Goal: Task Accomplishment & Management: Use online tool/utility

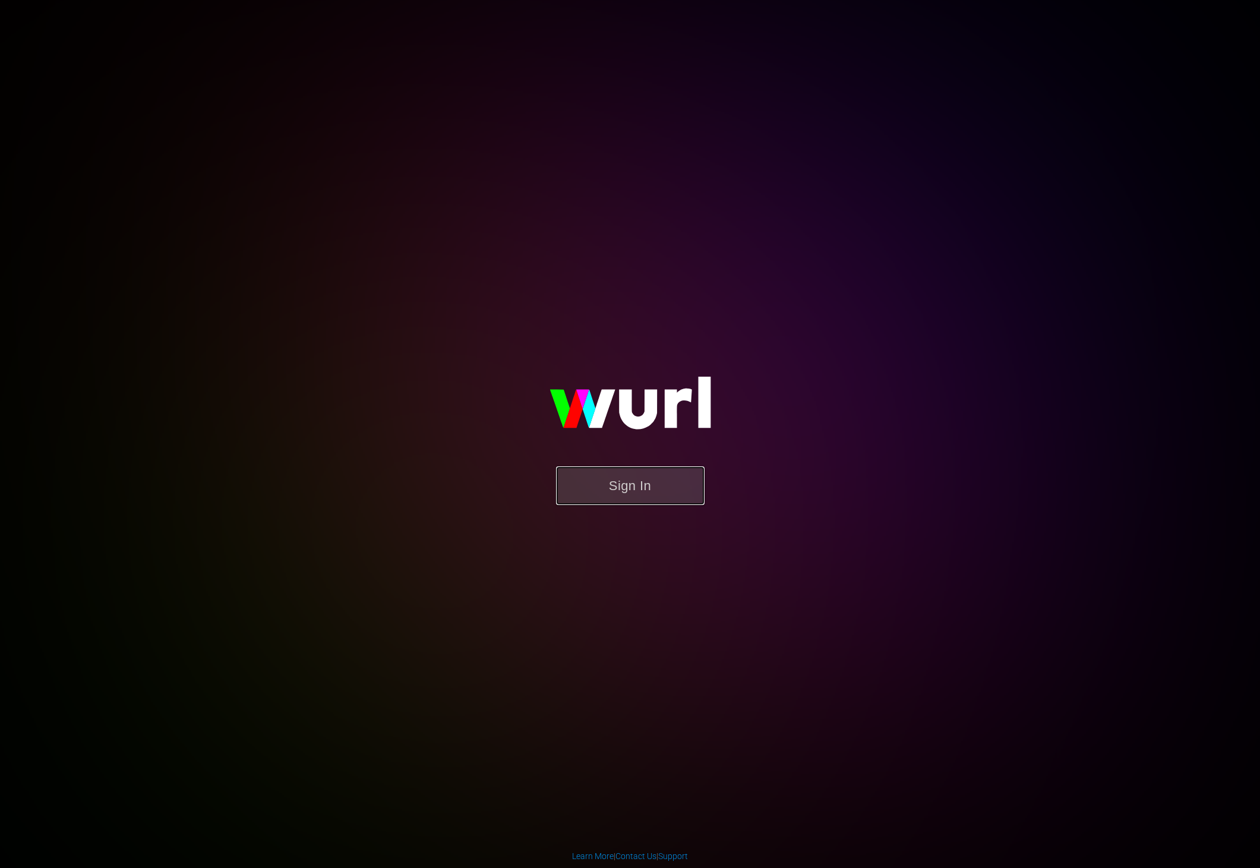
click at [597, 490] on button "Sign In" at bounding box center [630, 485] width 148 height 39
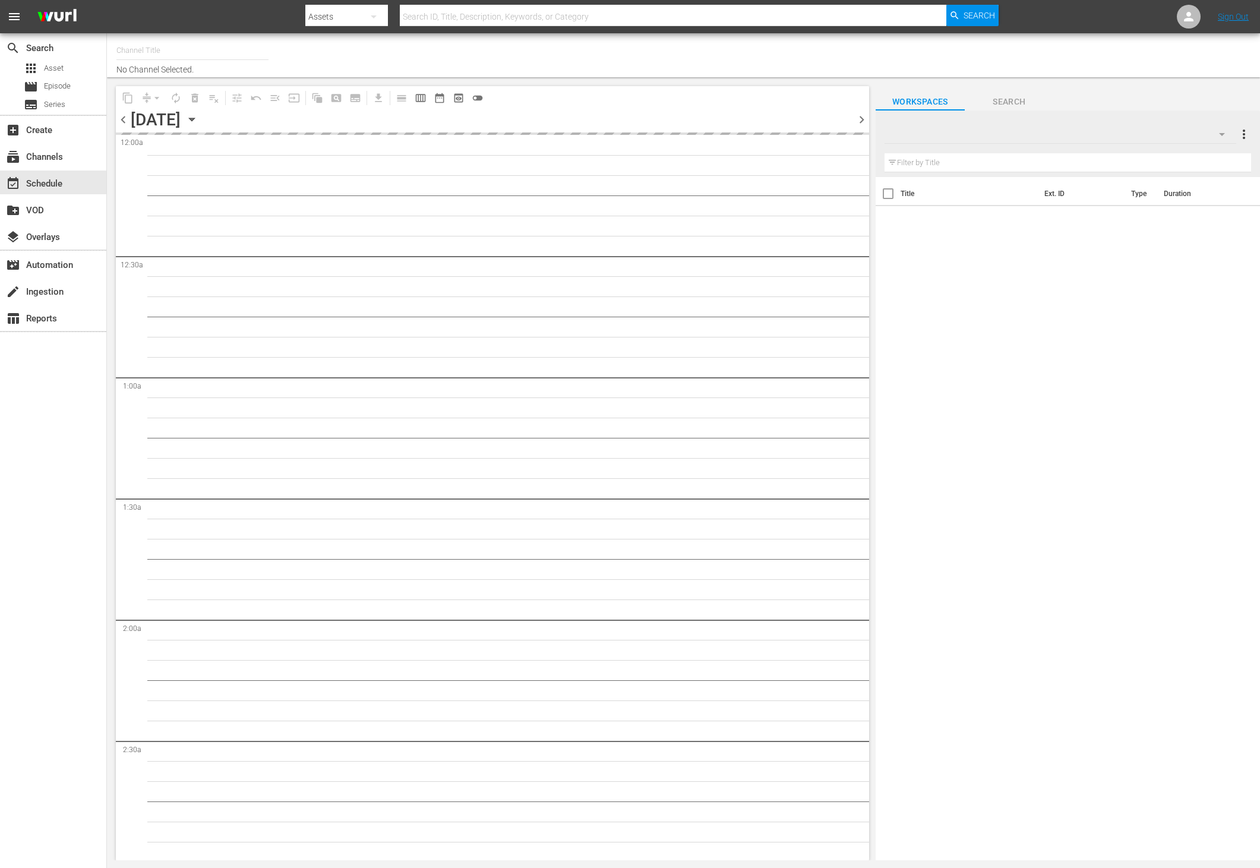
type input "This Old House Shorts (180)"
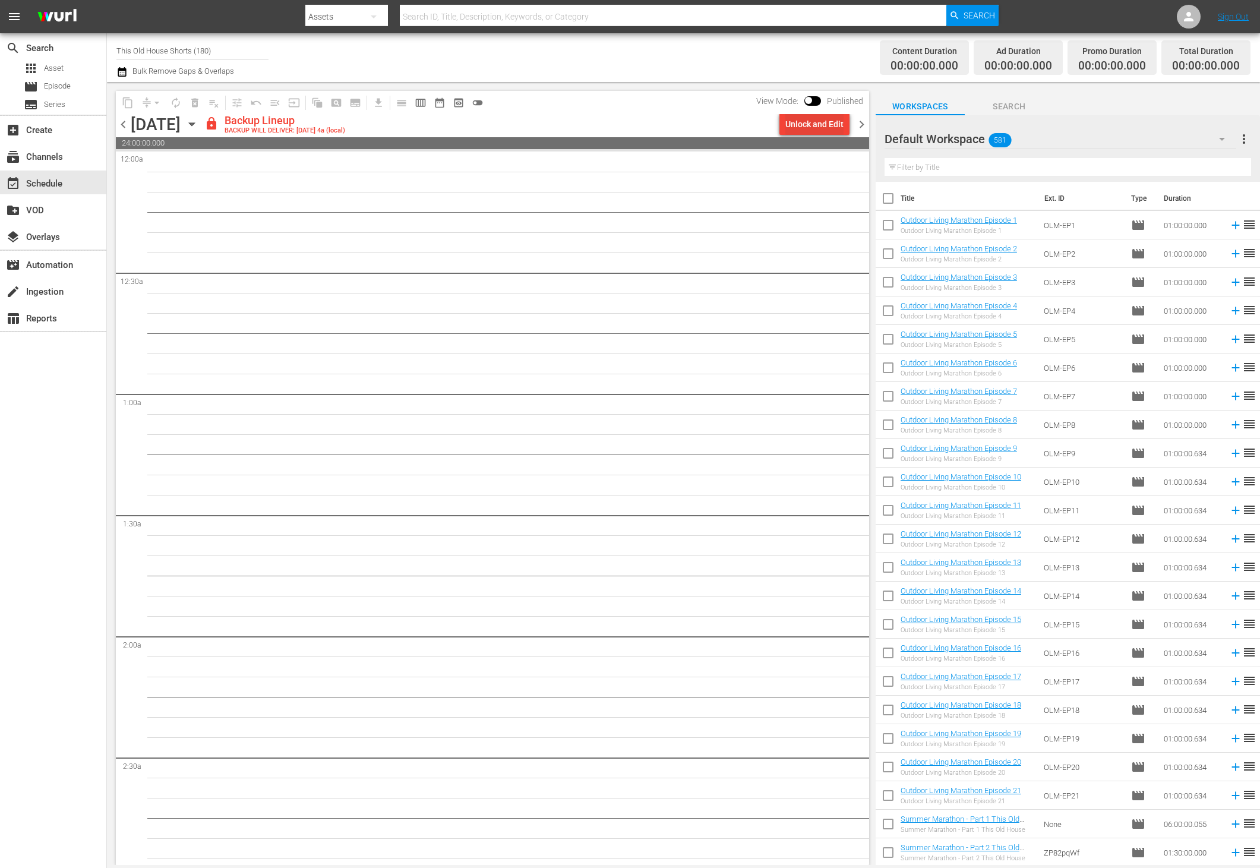
click at [824, 128] on div "Unlock and Edit" at bounding box center [814, 123] width 58 height 21
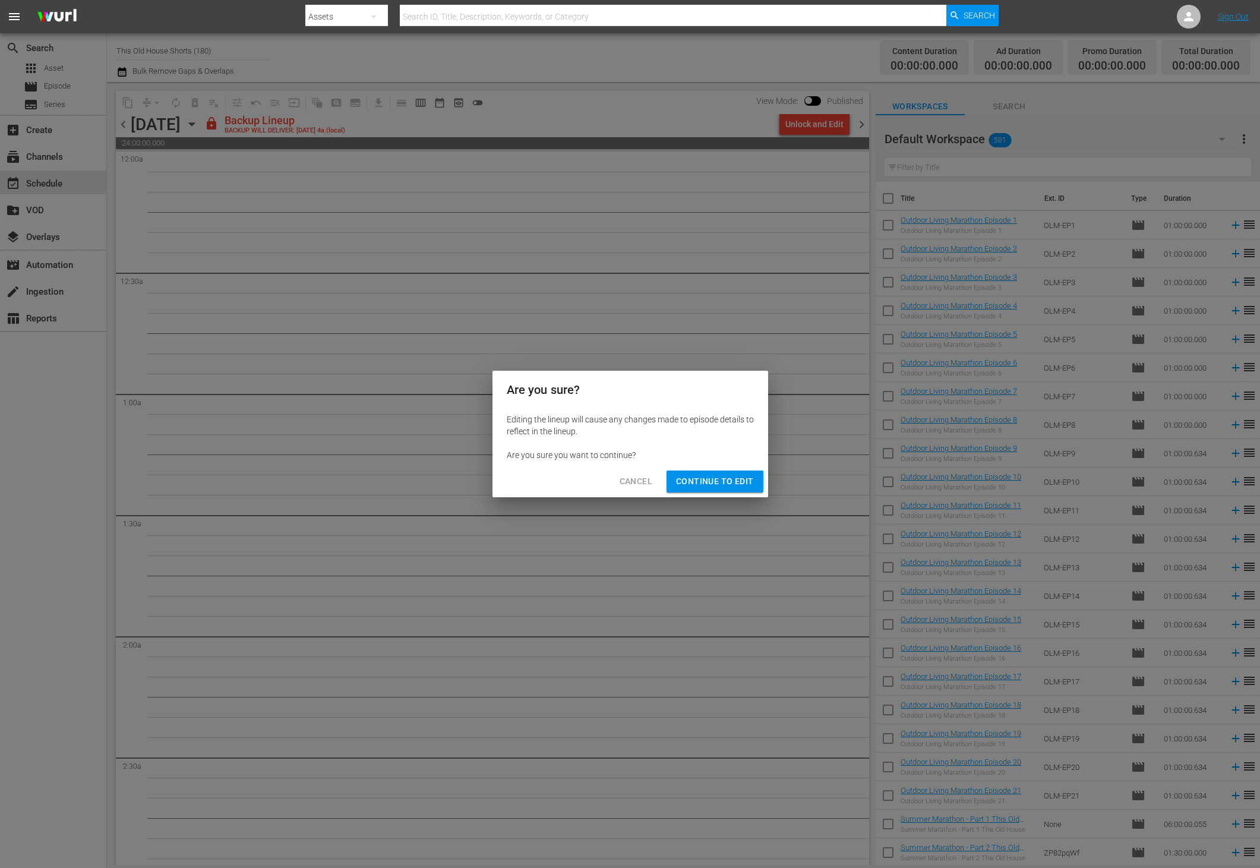
click at [700, 489] on button "Continue to Edit" at bounding box center [714, 481] width 96 height 22
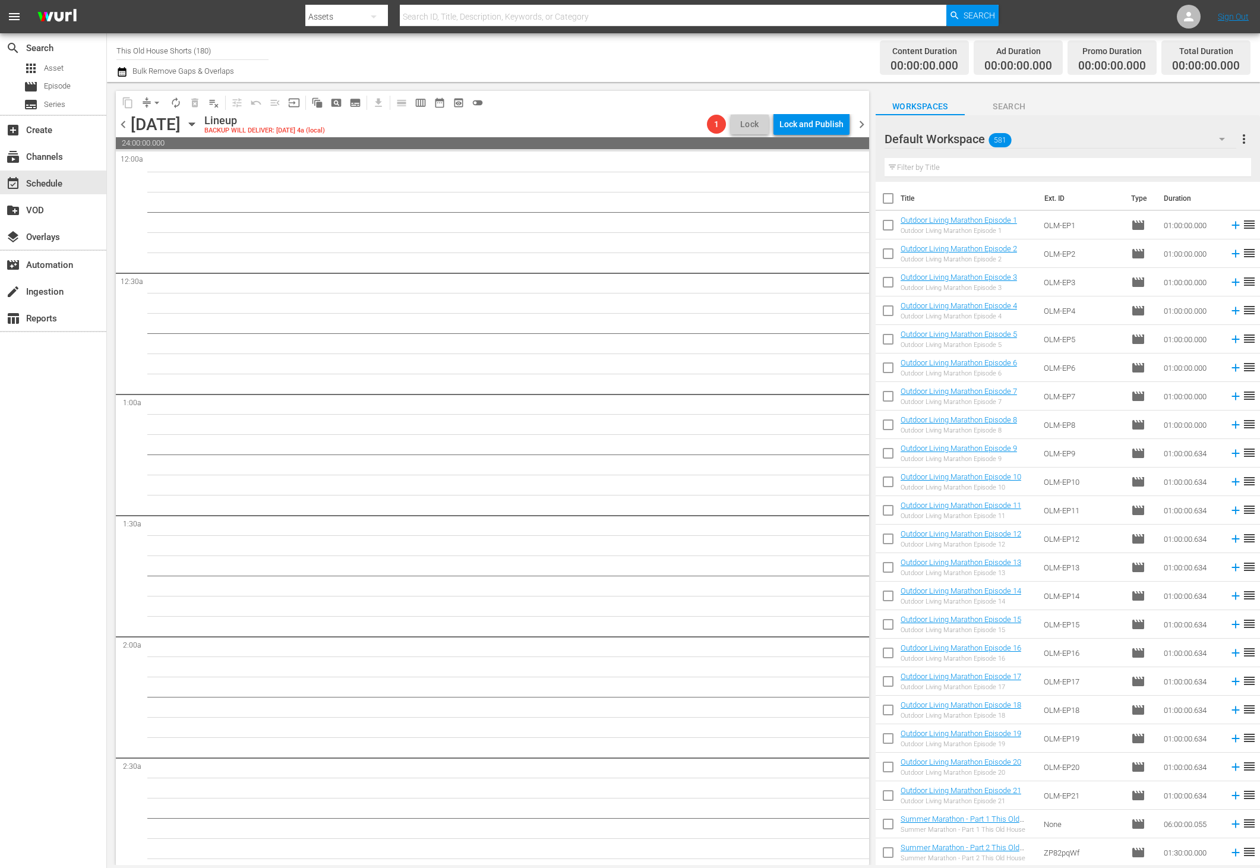
click at [1202, 137] on div "Default Workspace 581" at bounding box center [1060, 138] width 352 height 33
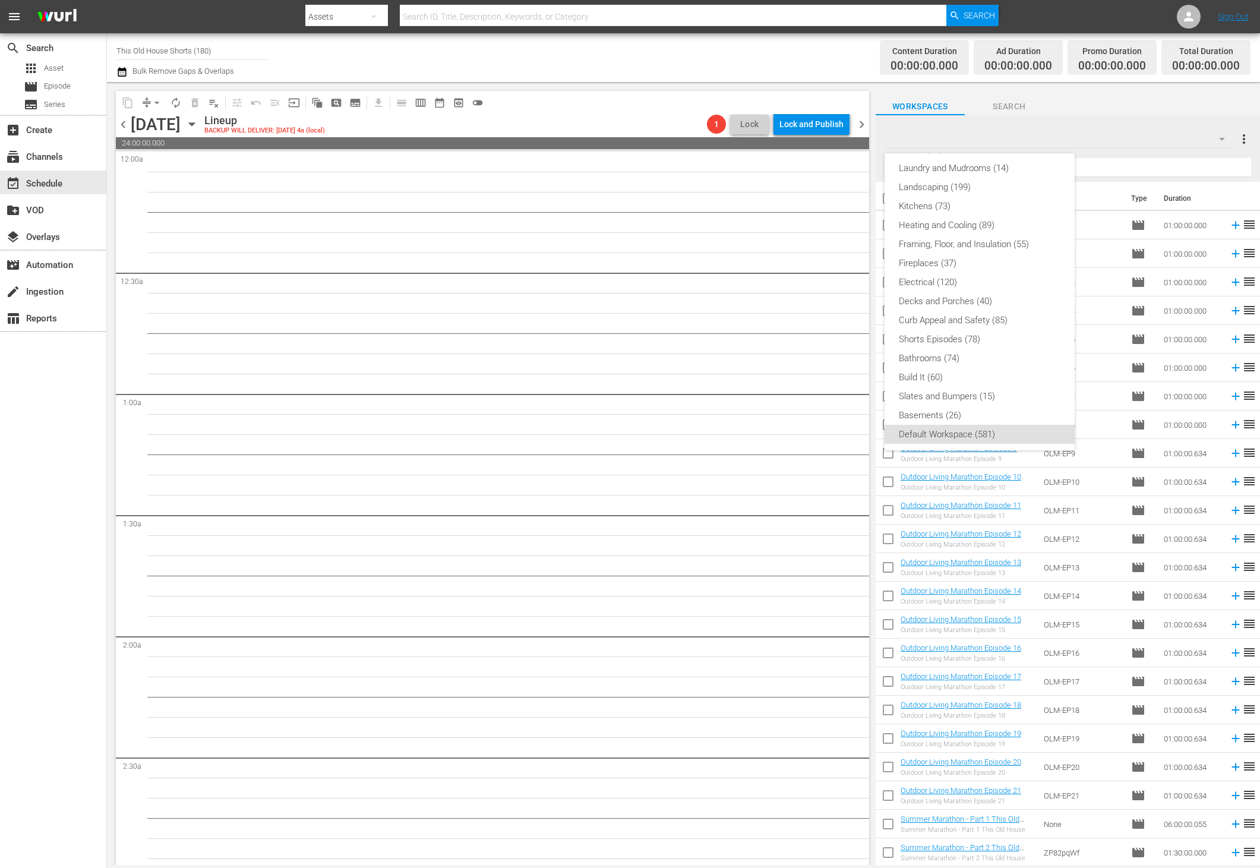
scroll to position [233, 0]
click at [951, 330] on div "Shorts Episodes (78)" at bounding box center [980, 337] width 162 height 19
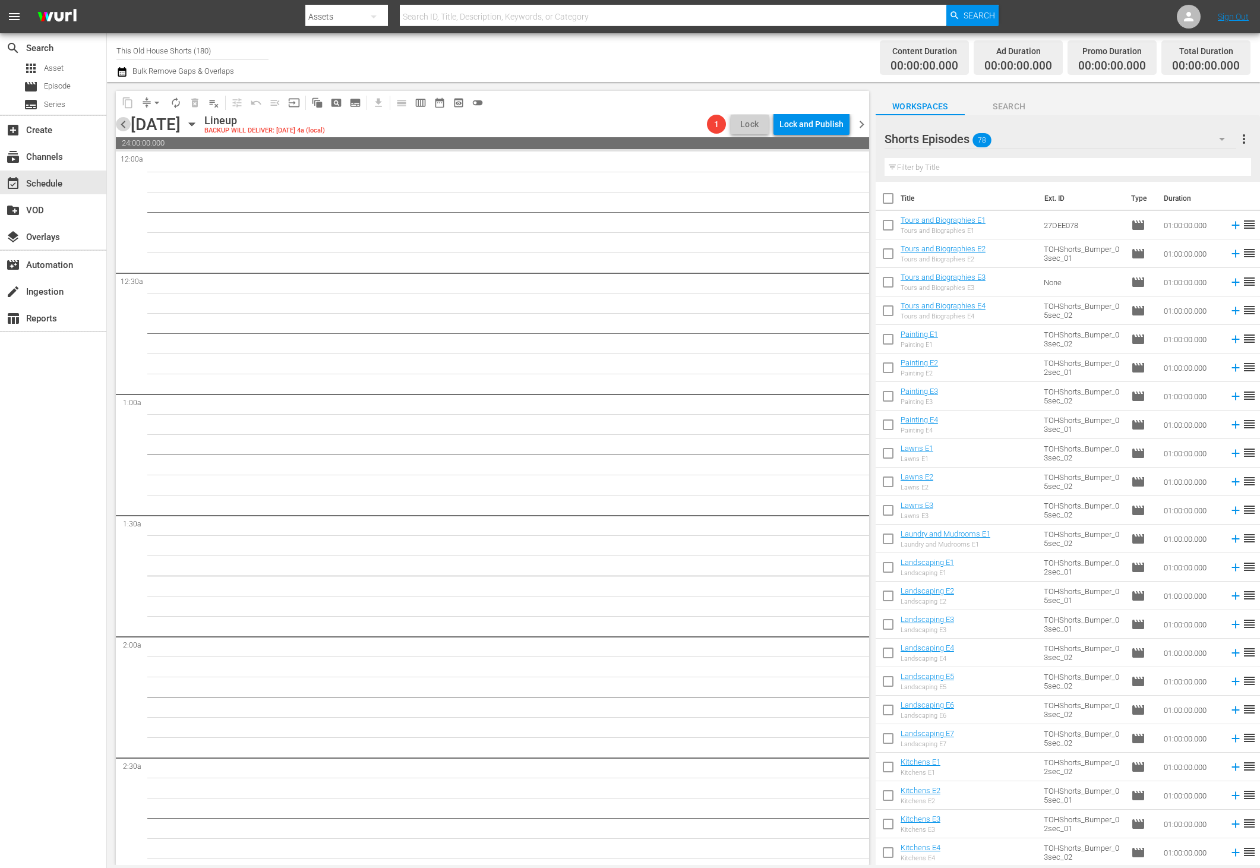
click at [123, 122] on span "chevron_left" at bounding box center [123, 124] width 15 height 15
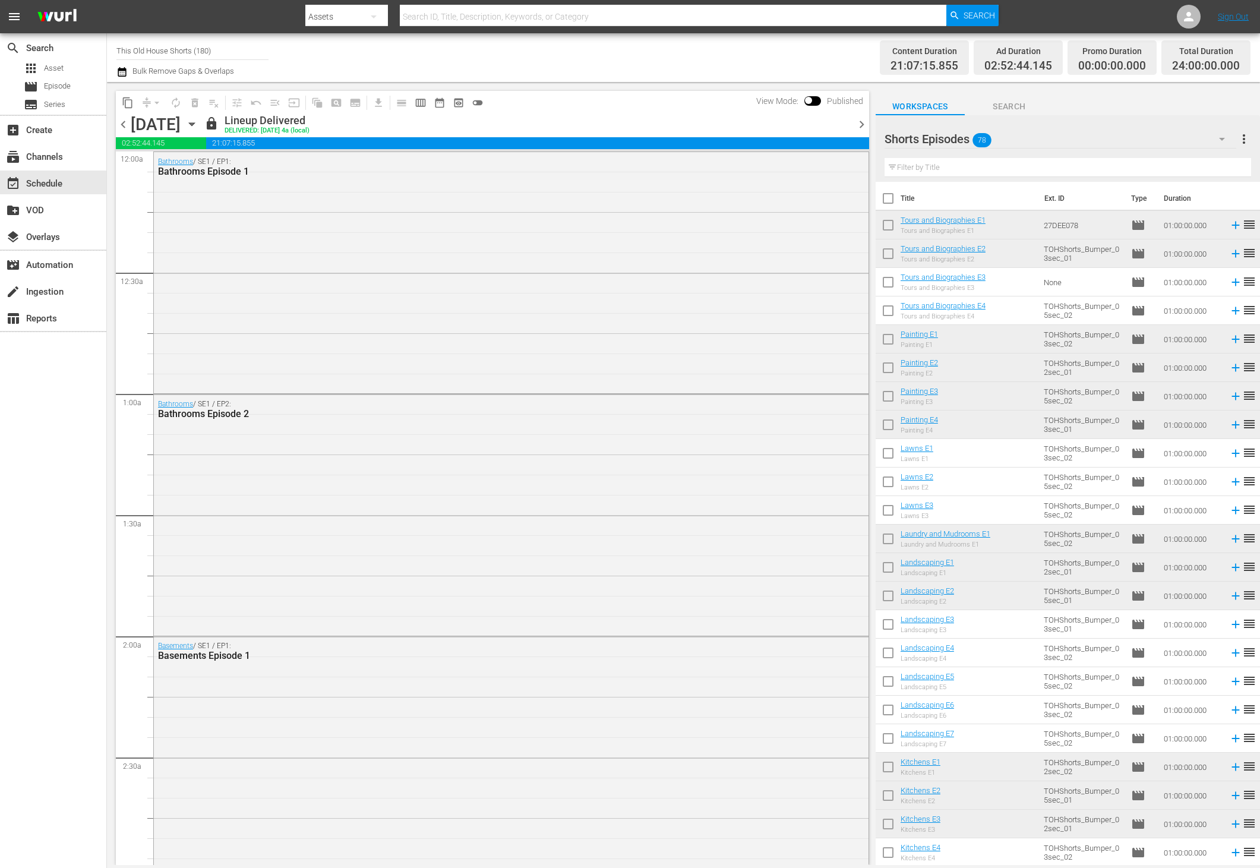
click at [888, 282] on input "checkbox" at bounding box center [887, 284] width 25 height 25
checkbox input "true"
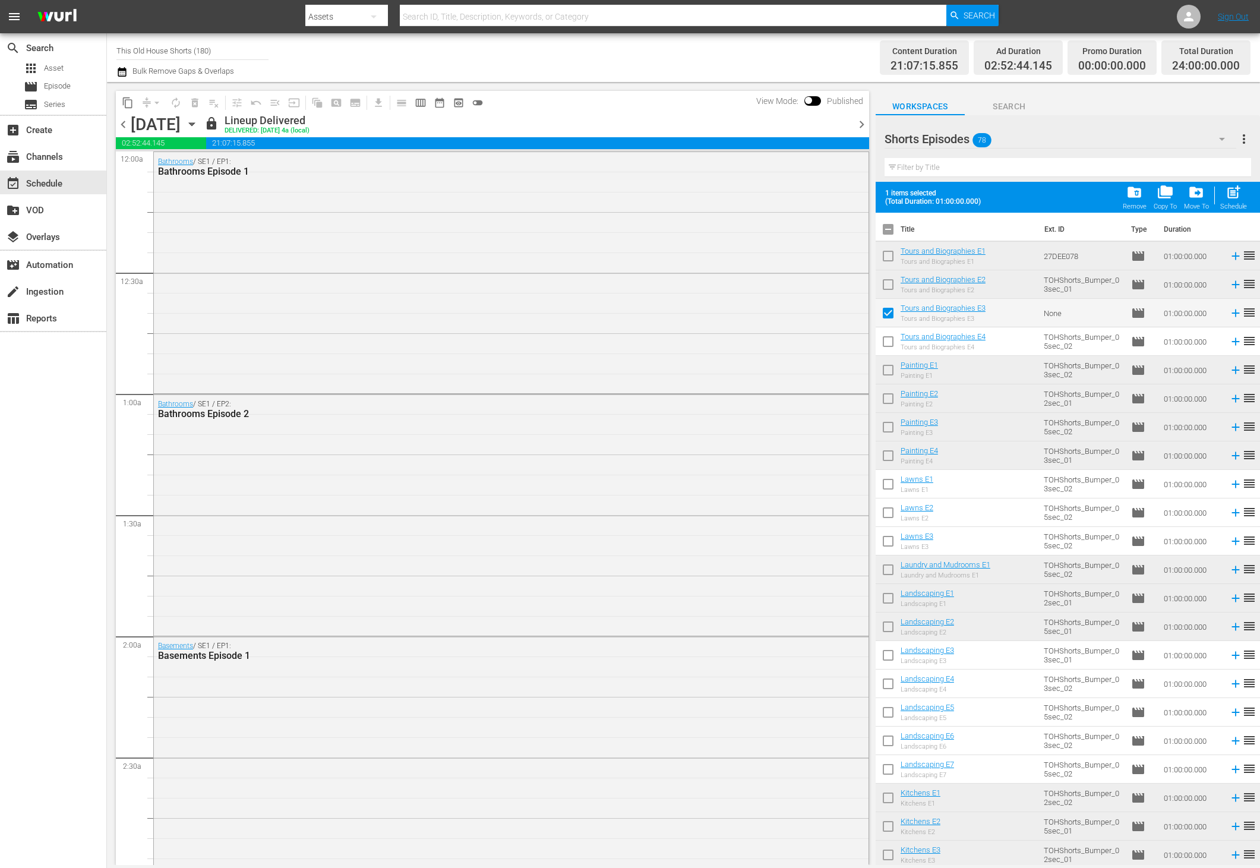
click at [891, 339] on input "checkbox" at bounding box center [887, 343] width 25 height 25
checkbox input "true"
click at [880, 480] on input "checkbox" at bounding box center [887, 486] width 25 height 25
checkbox input "true"
click at [889, 507] on input "checkbox" at bounding box center [887, 514] width 25 height 25
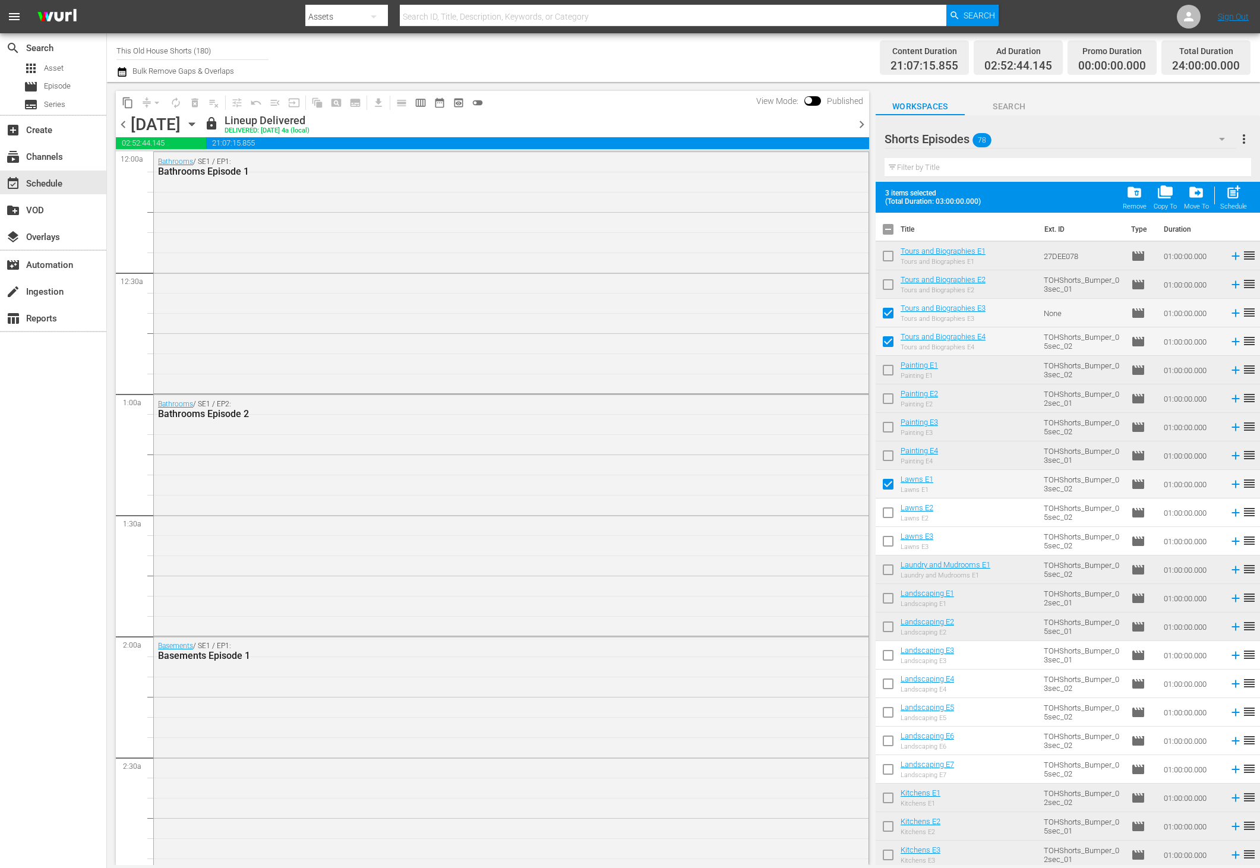
checkbox input "true"
click at [888, 456] on input "checkbox" at bounding box center [887, 457] width 25 height 25
checkbox input "true"
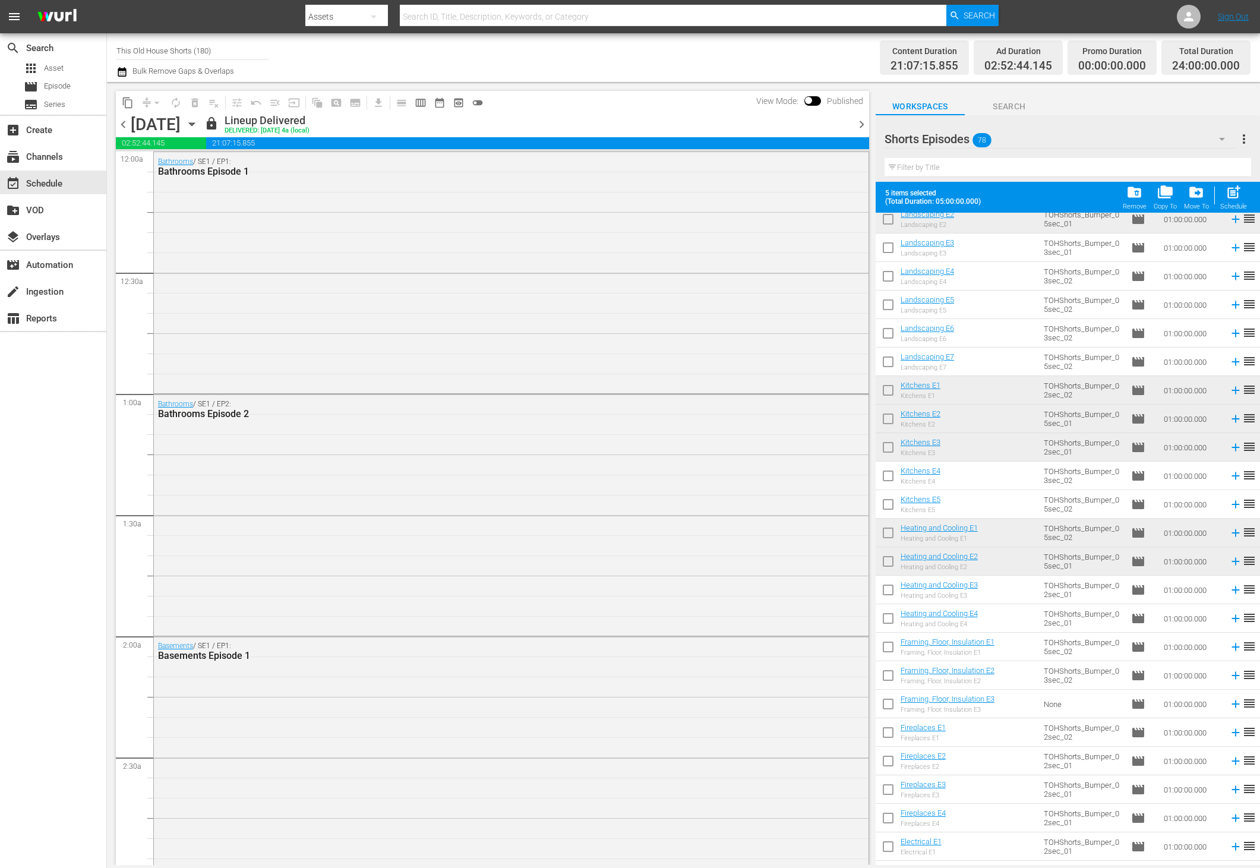
scroll to position [404, 0]
drag, startPoint x: 887, startPoint y: 476, endPoint x: 887, endPoint y: 490, distance: 13.7
click at [887, 476] on input "checkbox" at bounding box center [887, 481] width 25 height 25
checkbox input "true"
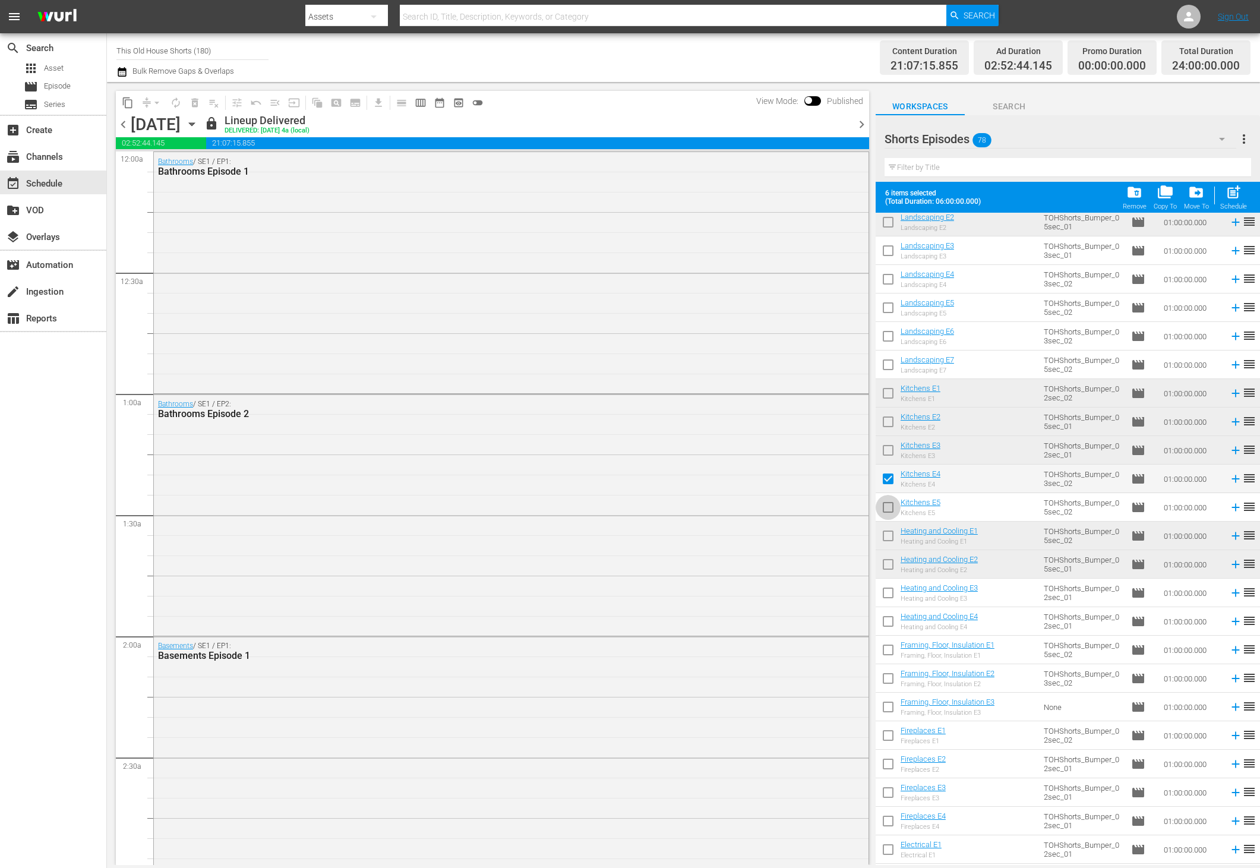
click at [888, 505] on input "checkbox" at bounding box center [887, 509] width 25 height 25
checkbox input "true"
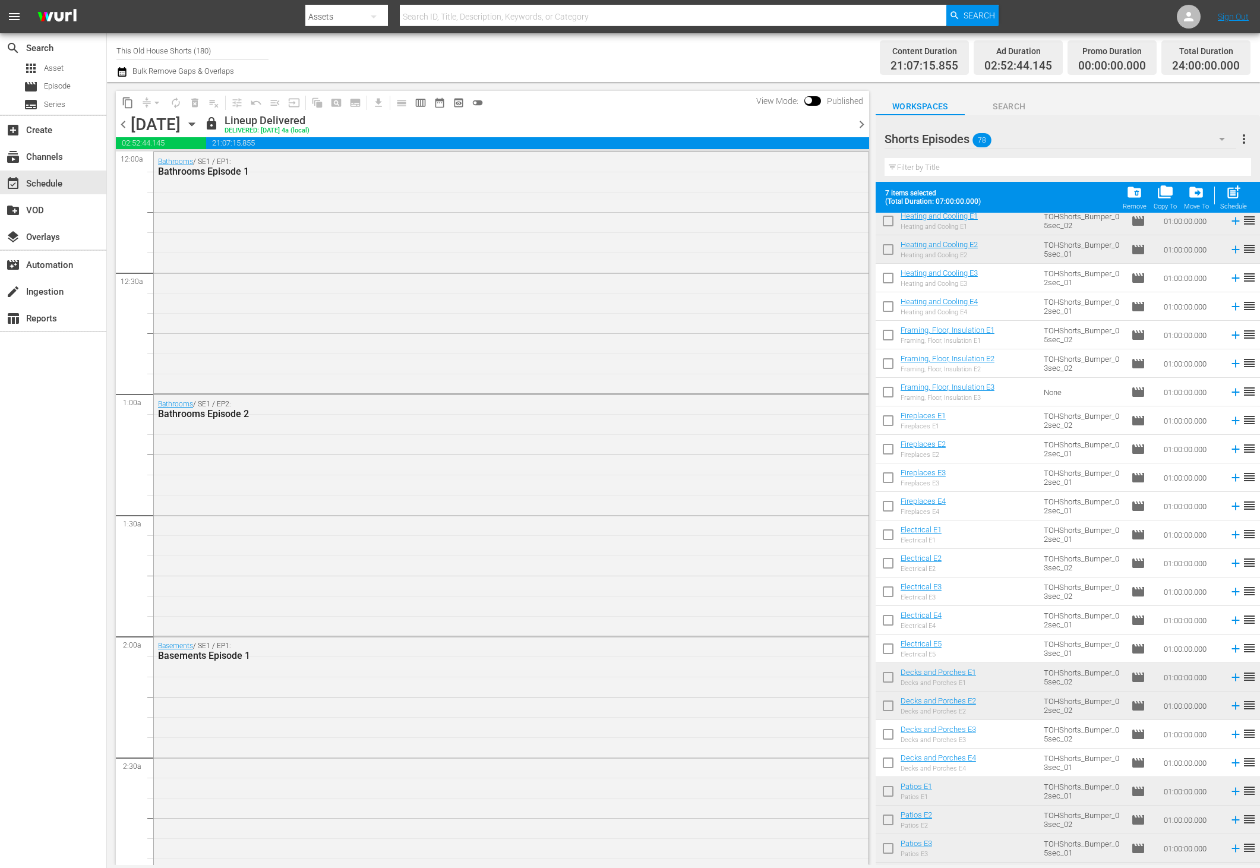
scroll to position [720, 0]
click at [888, 273] on input "checkbox" at bounding box center [887, 279] width 25 height 25
checkbox input "true"
click at [888, 301] on input "checkbox" at bounding box center [887, 308] width 25 height 25
checkbox input "true"
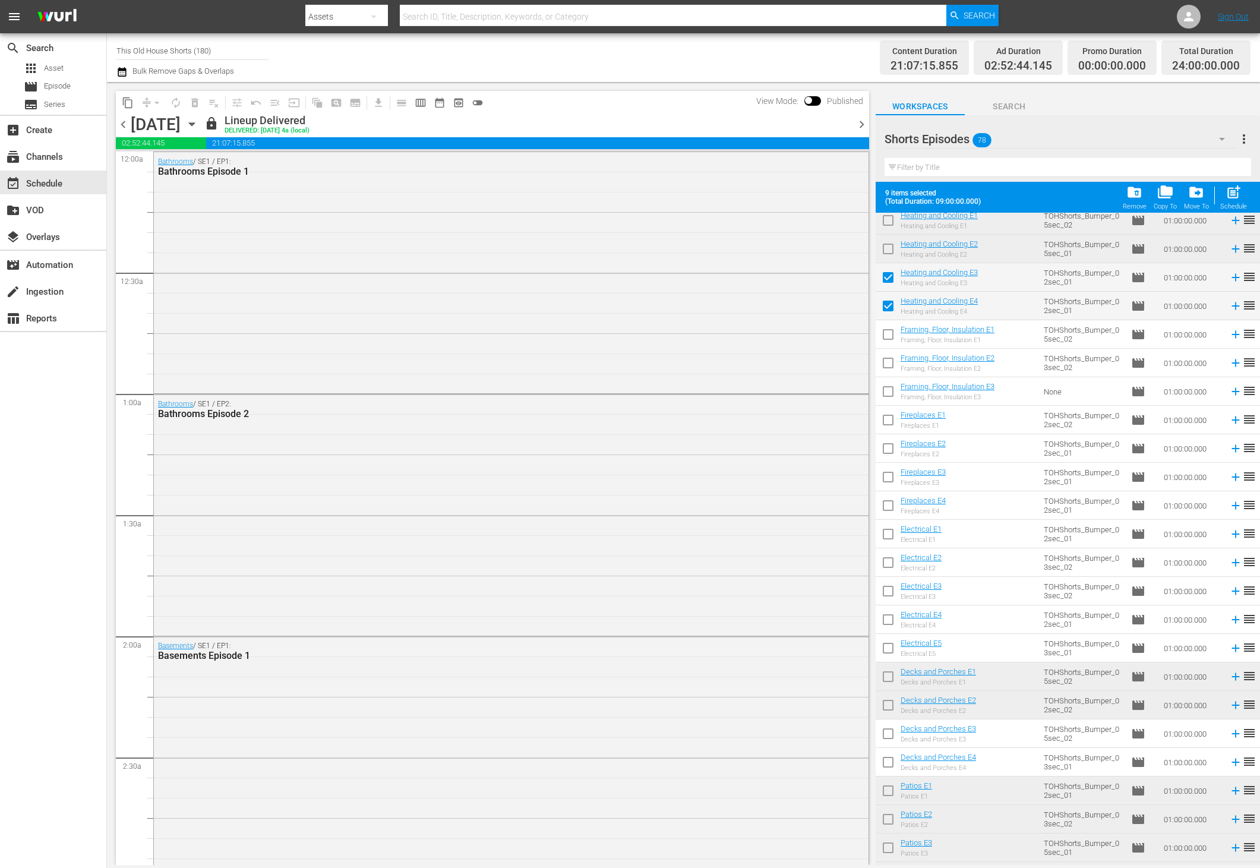
click at [887, 340] on input "checkbox" at bounding box center [887, 336] width 25 height 25
checkbox input "true"
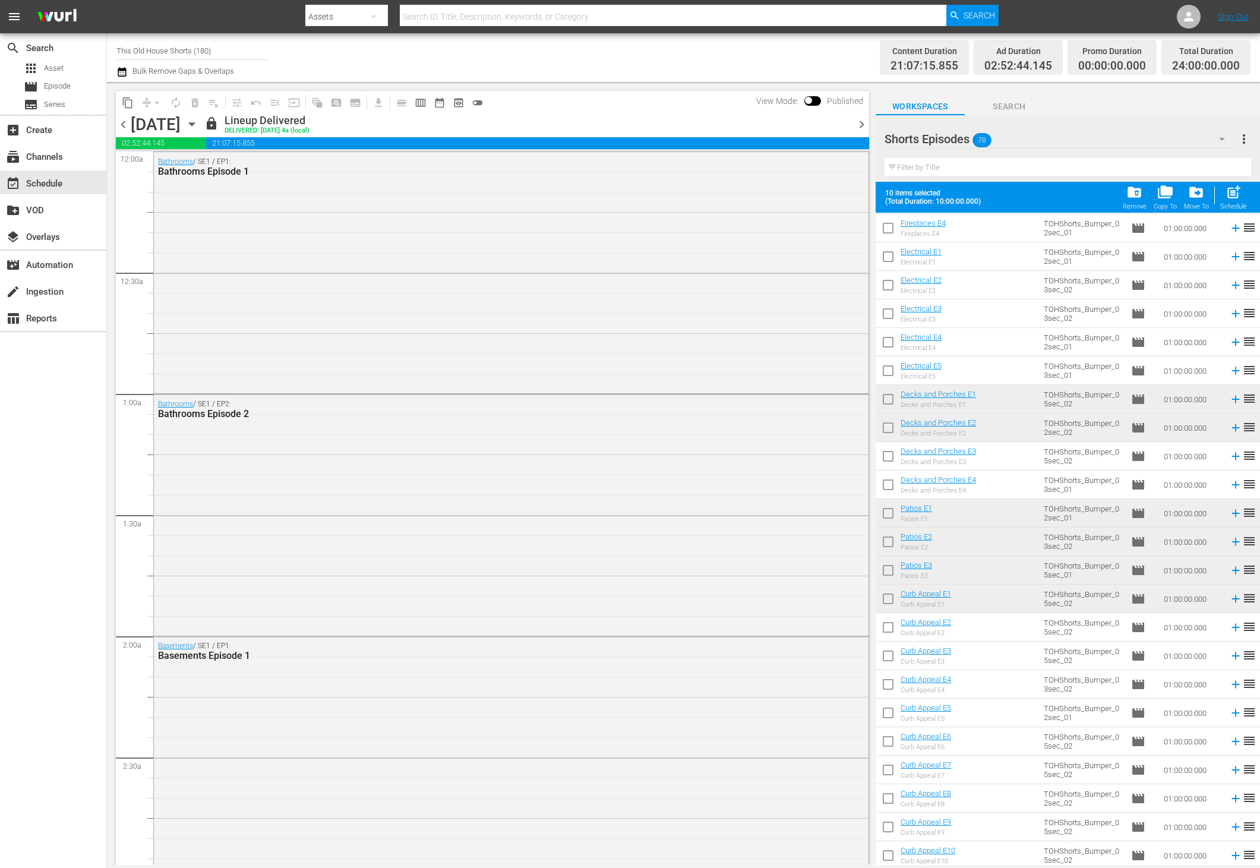
scroll to position [1008, 0]
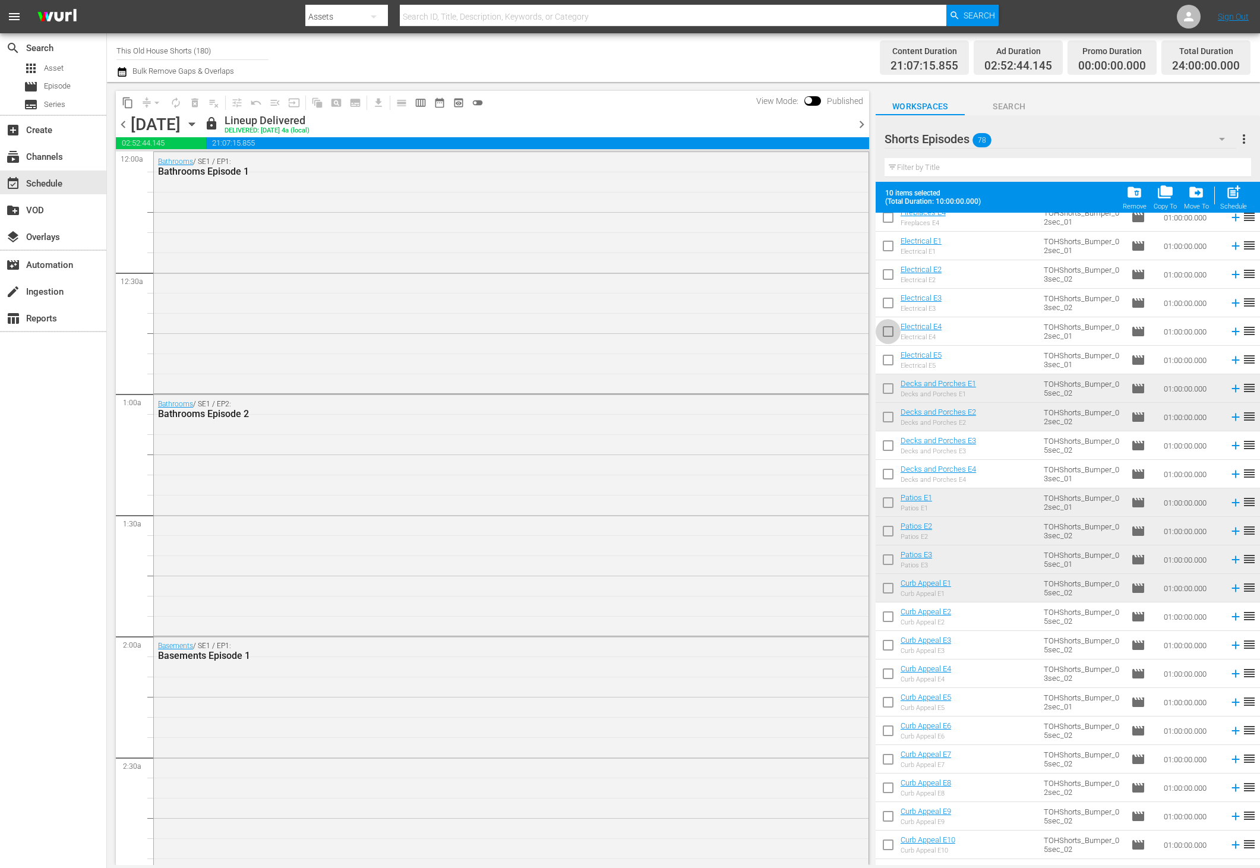
click at [887, 340] on input "checkbox" at bounding box center [887, 333] width 25 height 25
checkbox input "true"
click at [887, 357] on input "checkbox" at bounding box center [887, 362] width 25 height 25
checkbox input "true"
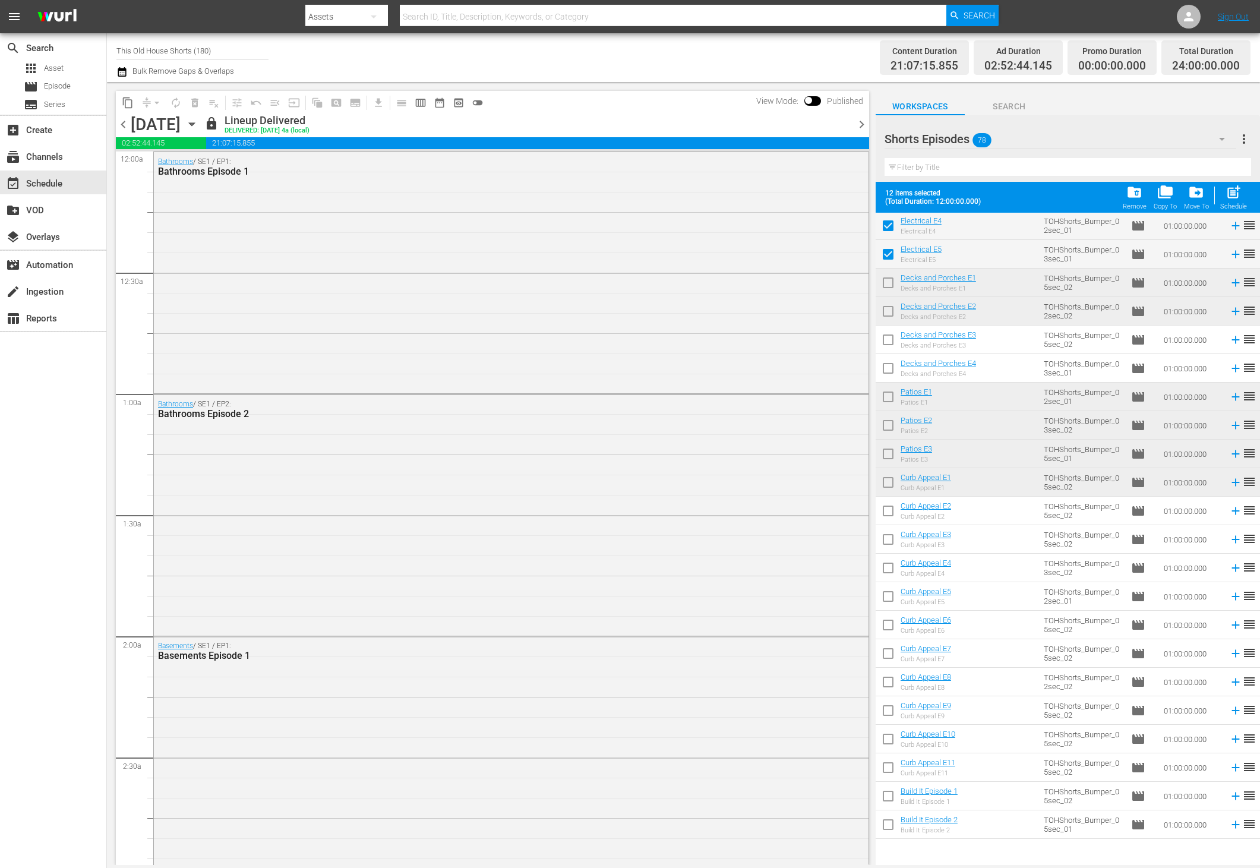
scroll to position [1115, 0]
click at [888, 507] on input "checkbox" at bounding box center [887, 511] width 25 height 25
checkbox input "true"
click at [889, 537] on input "checkbox" at bounding box center [887, 539] width 25 height 25
checkbox input "true"
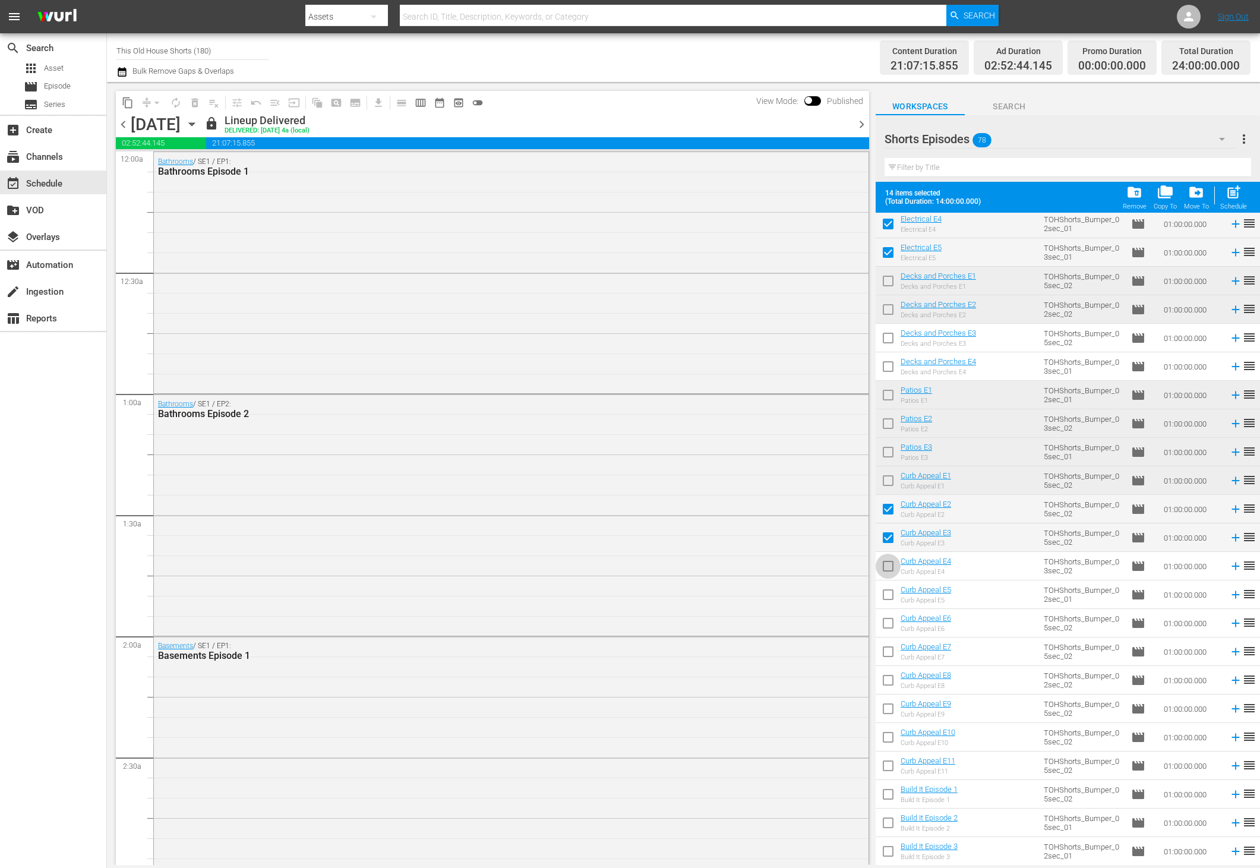
click at [887, 567] on input "checkbox" at bounding box center [887, 568] width 25 height 25
click at [887, 572] on input "checkbox" at bounding box center [887, 568] width 25 height 25
checkbox input "false"
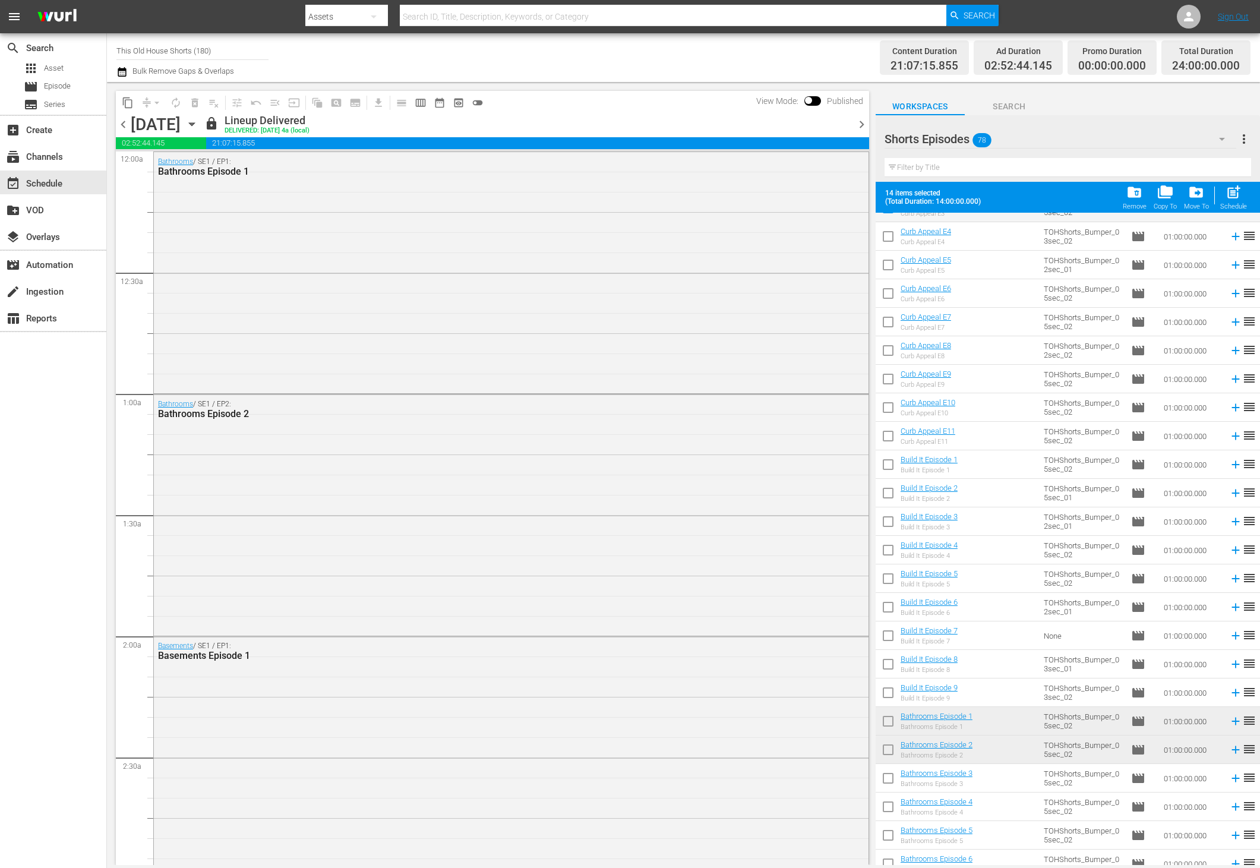
scroll to position [1443, 0]
click at [887, 503] on input "checkbox" at bounding box center [887, 497] width 25 height 25
checkbox input "true"
click at [887, 523] on input "checkbox" at bounding box center [887, 525] width 25 height 25
checkbox input "true"
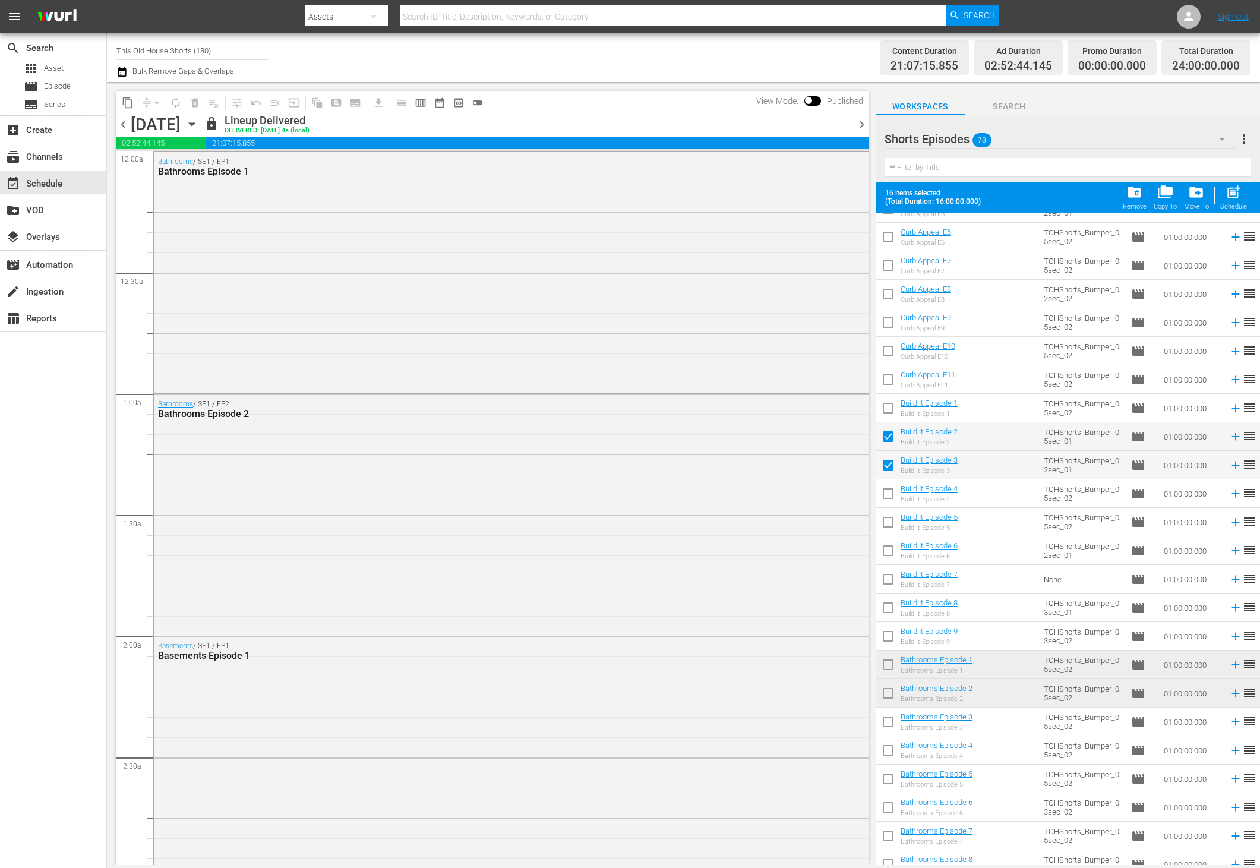
scroll to position [1598, 0]
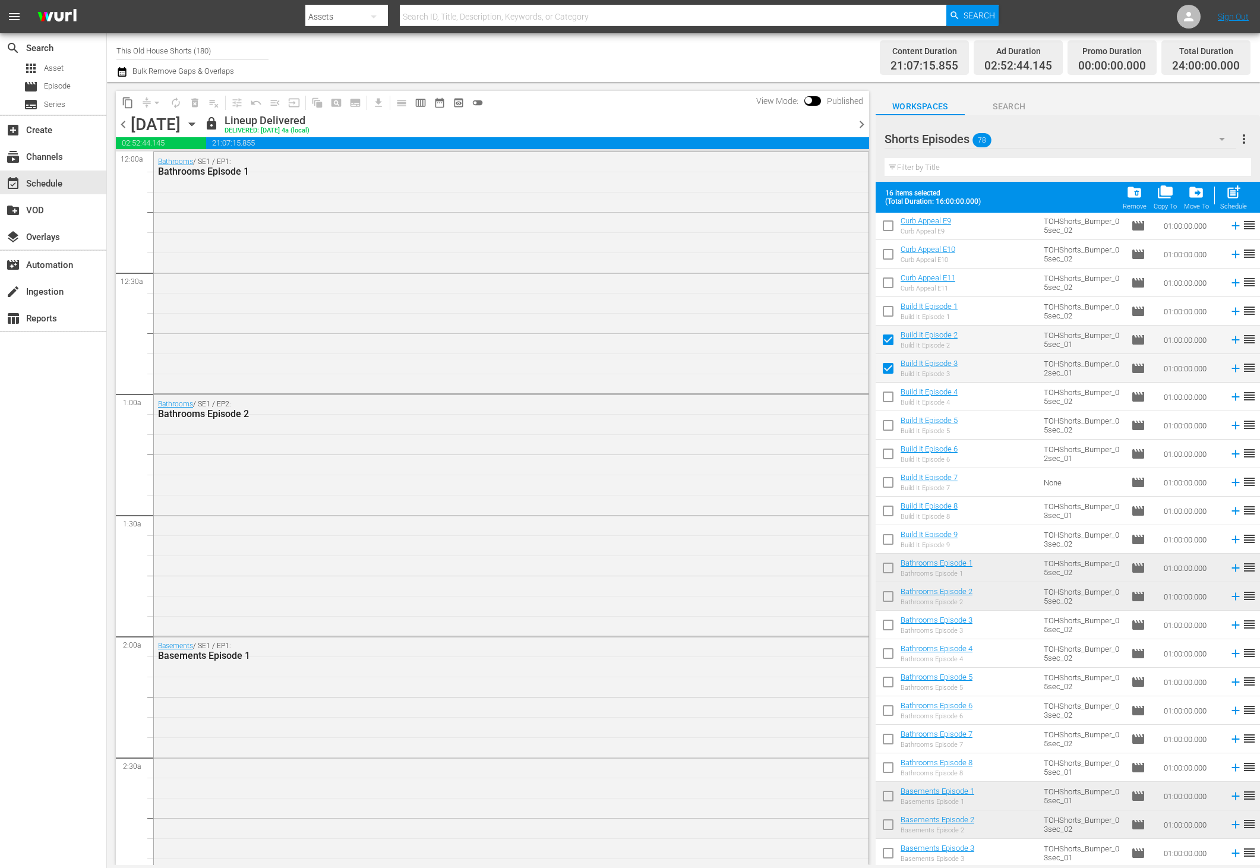
click at [890, 623] on input "checkbox" at bounding box center [887, 627] width 25 height 25
checkbox input "true"
click at [887, 652] on input "checkbox" at bounding box center [887, 655] width 25 height 25
checkbox input "true"
click at [889, 855] on input "checkbox" at bounding box center [887, 855] width 25 height 25
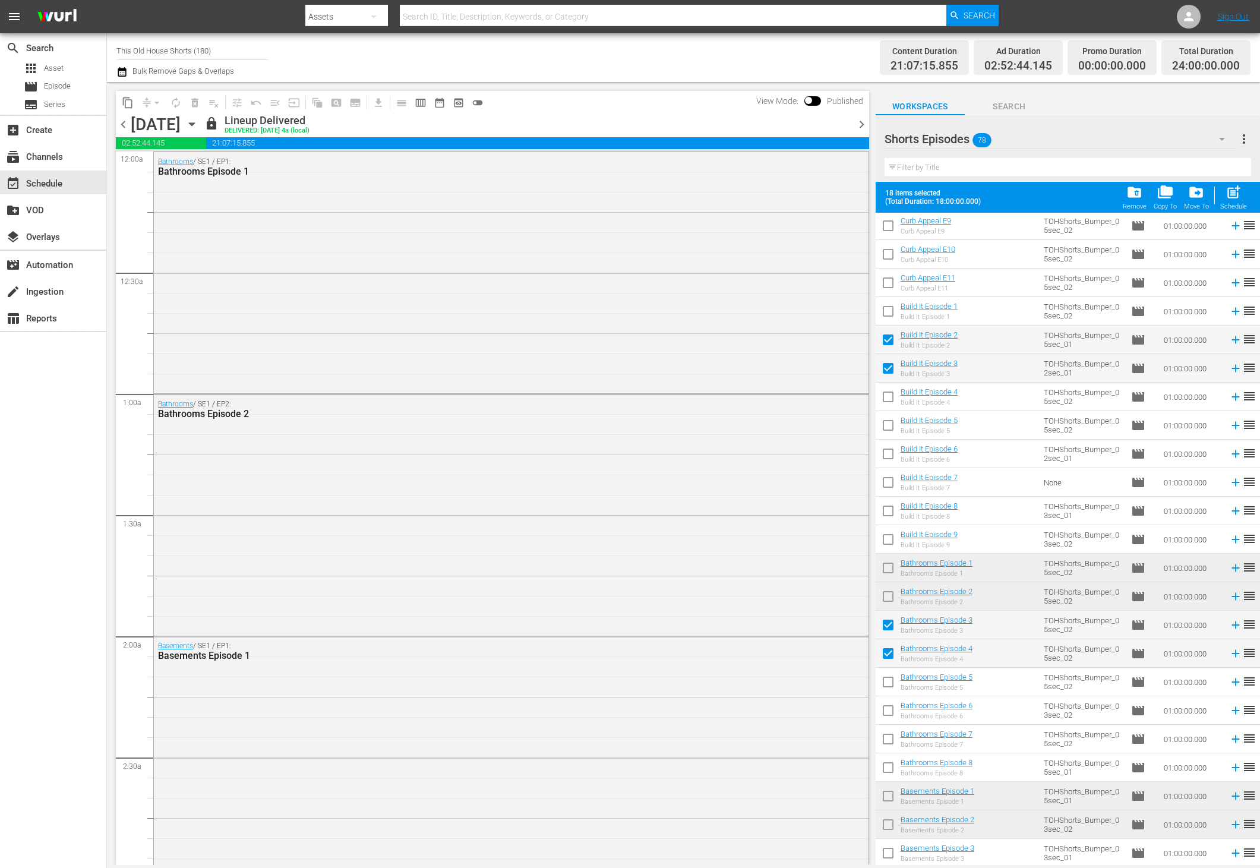
checkbox input "true"
click at [862, 127] on span "chevron_right" at bounding box center [861, 124] width 15 height 15
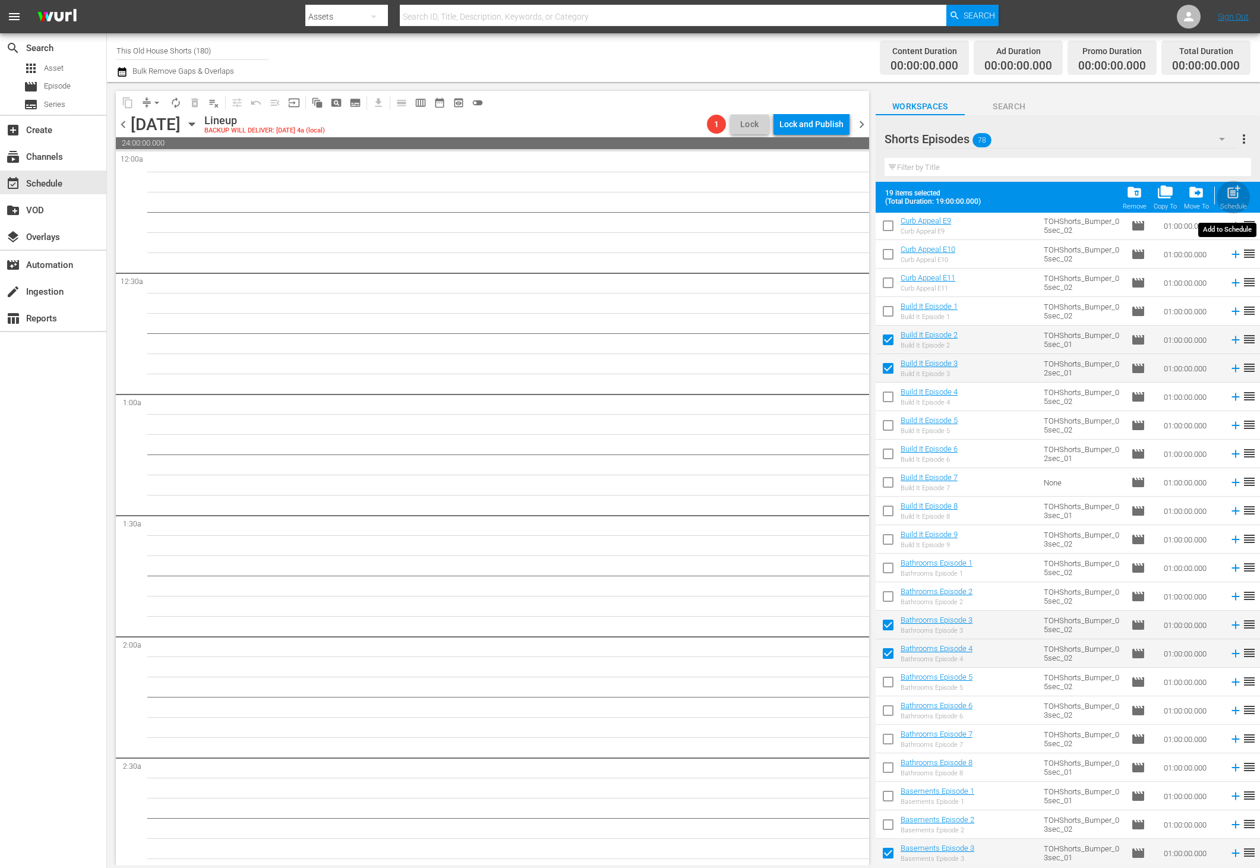
click at [1235, 188] on span "post_add" at bounding box center [1233, 192] width 16 height 16
checkbox input "false"
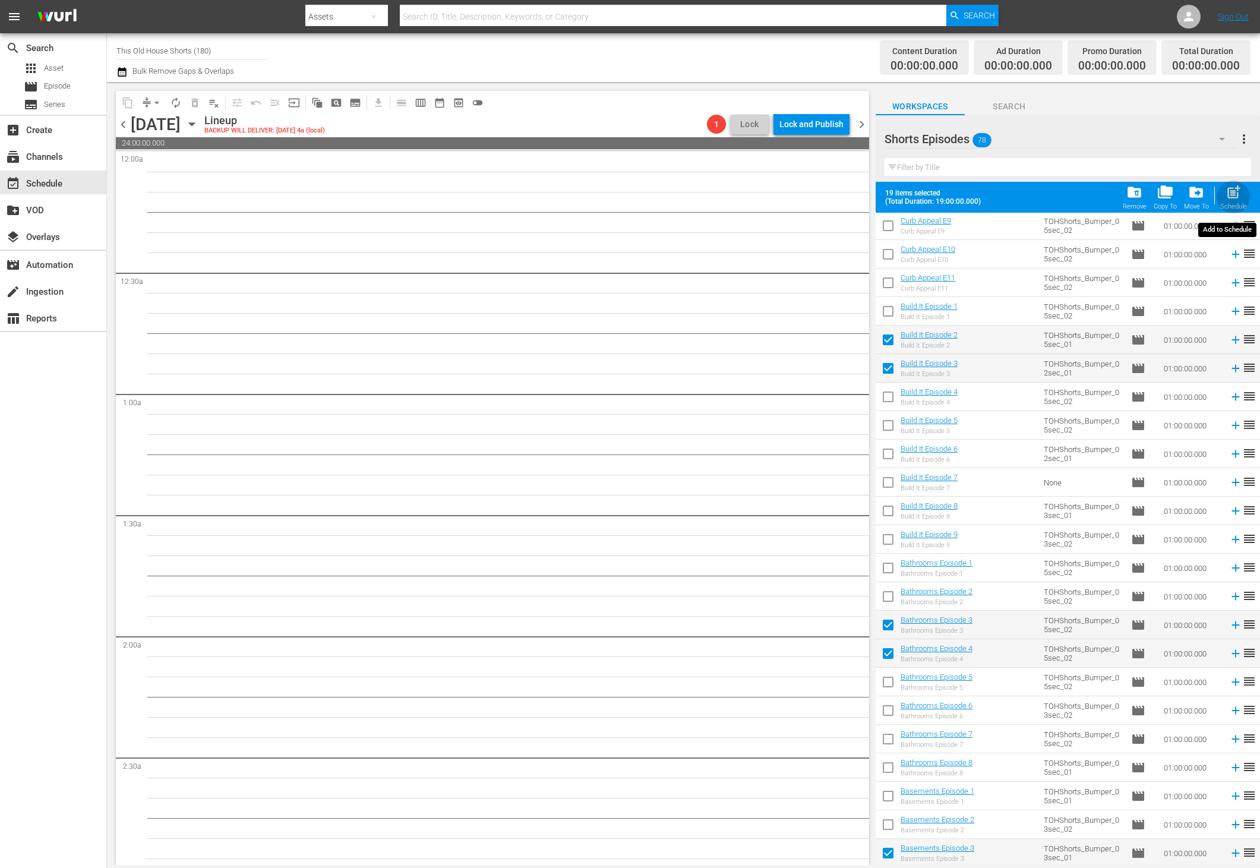
checkbox input "false"
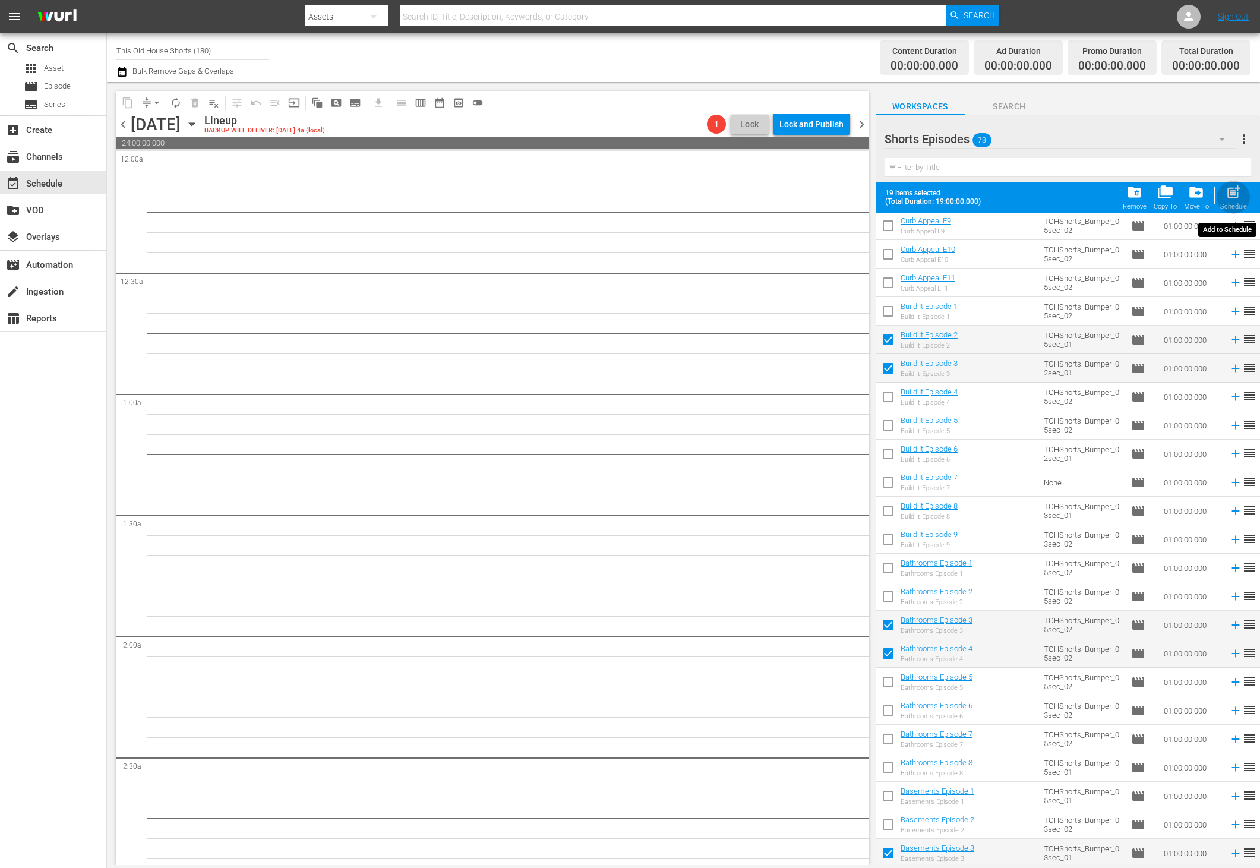
checkbox input "false"
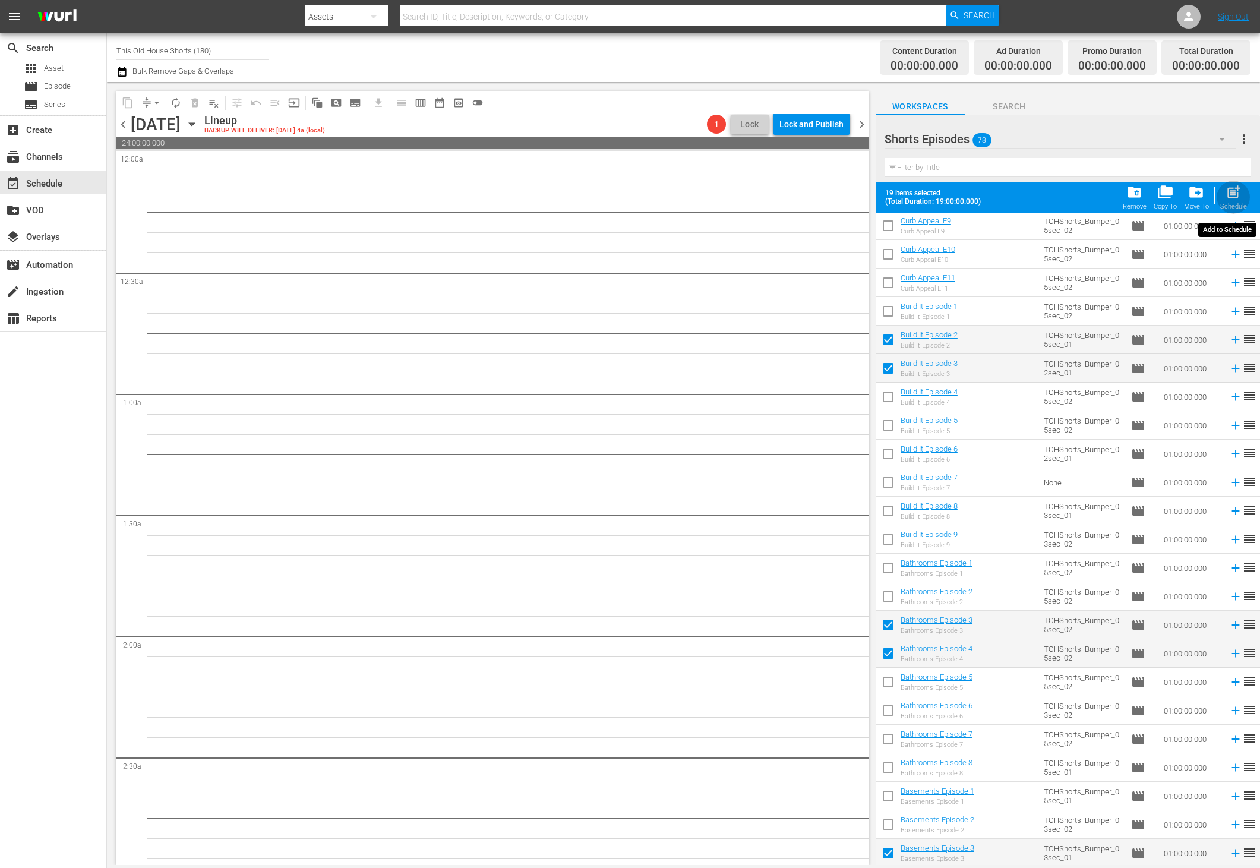
checkbox input "false"
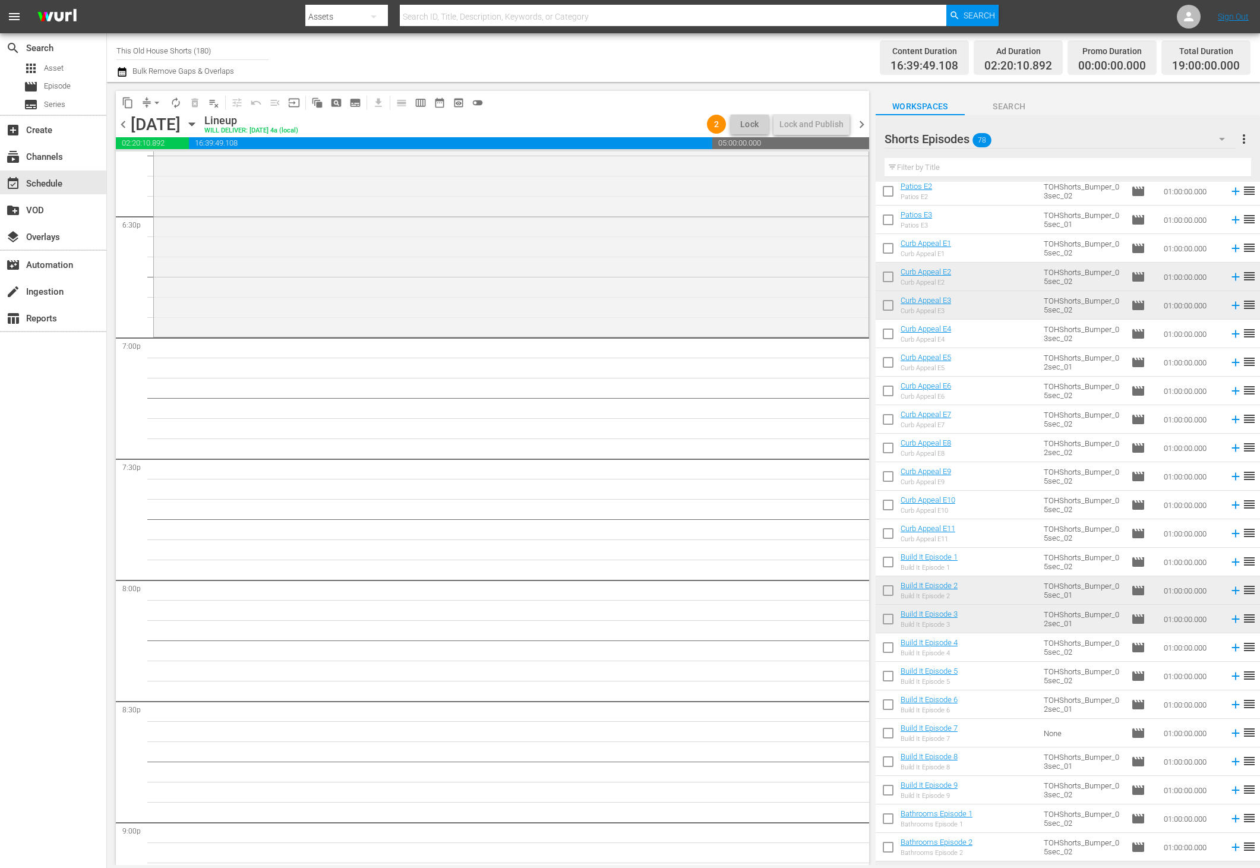
scroll to position [1074, 0]
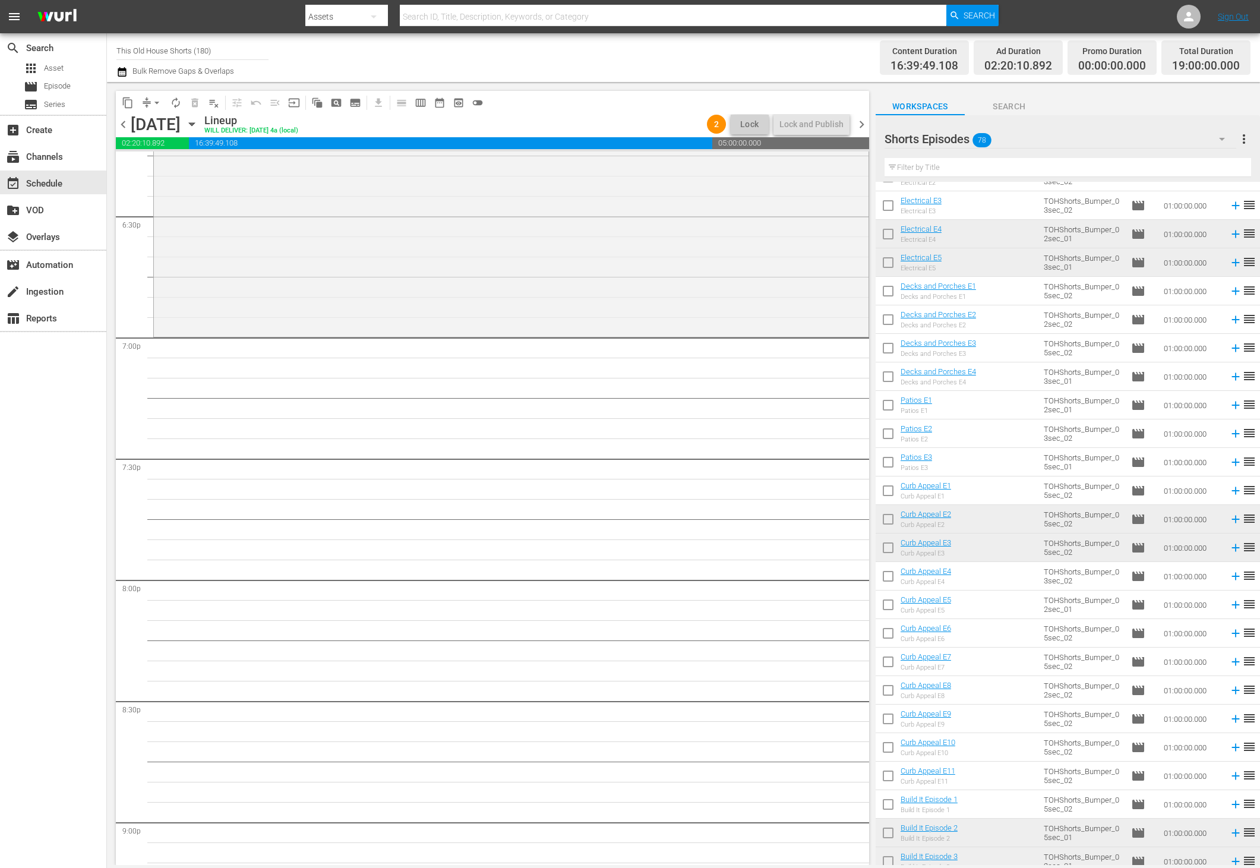
click at [888, 802] on input "checkbox" at bounding box center [887, 806] width 25 height 25
checkbox input "true"
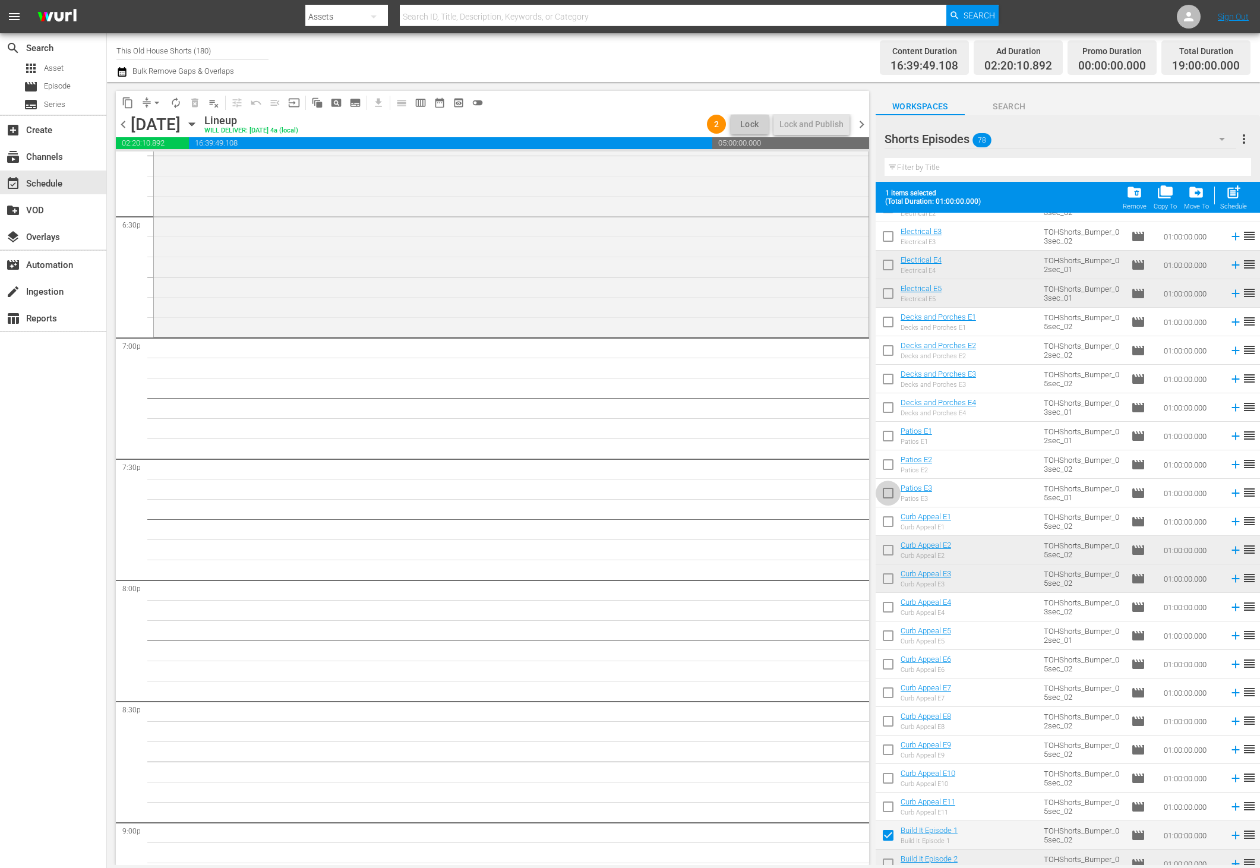
click at [884, 496] on input "checkbox" at bounding box center [887, 495] width 25 height 25
checkbox input "true"
click at [886, 406] on input "checkbox" at bounding box center [887, 409] width 25 height 25
checkbox input "true"
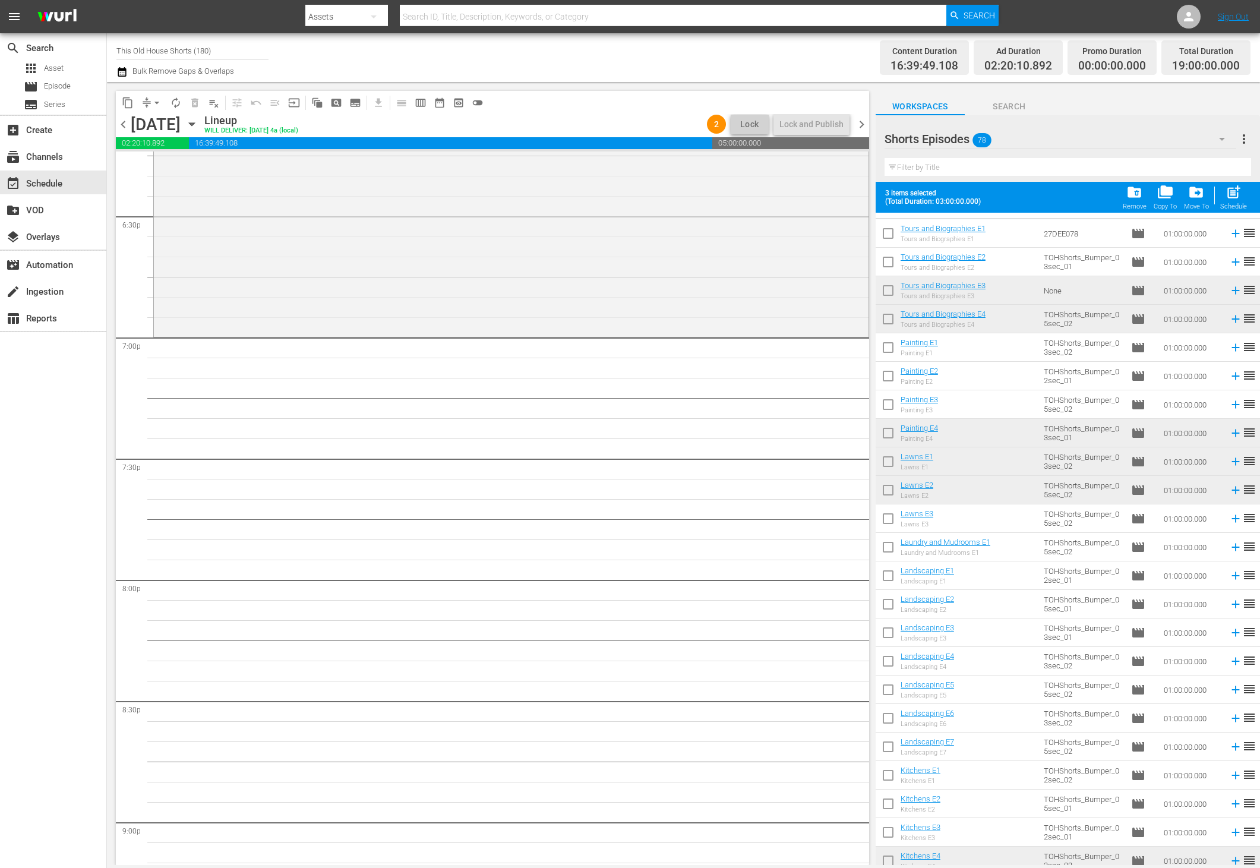
scroll to position [0, 0]
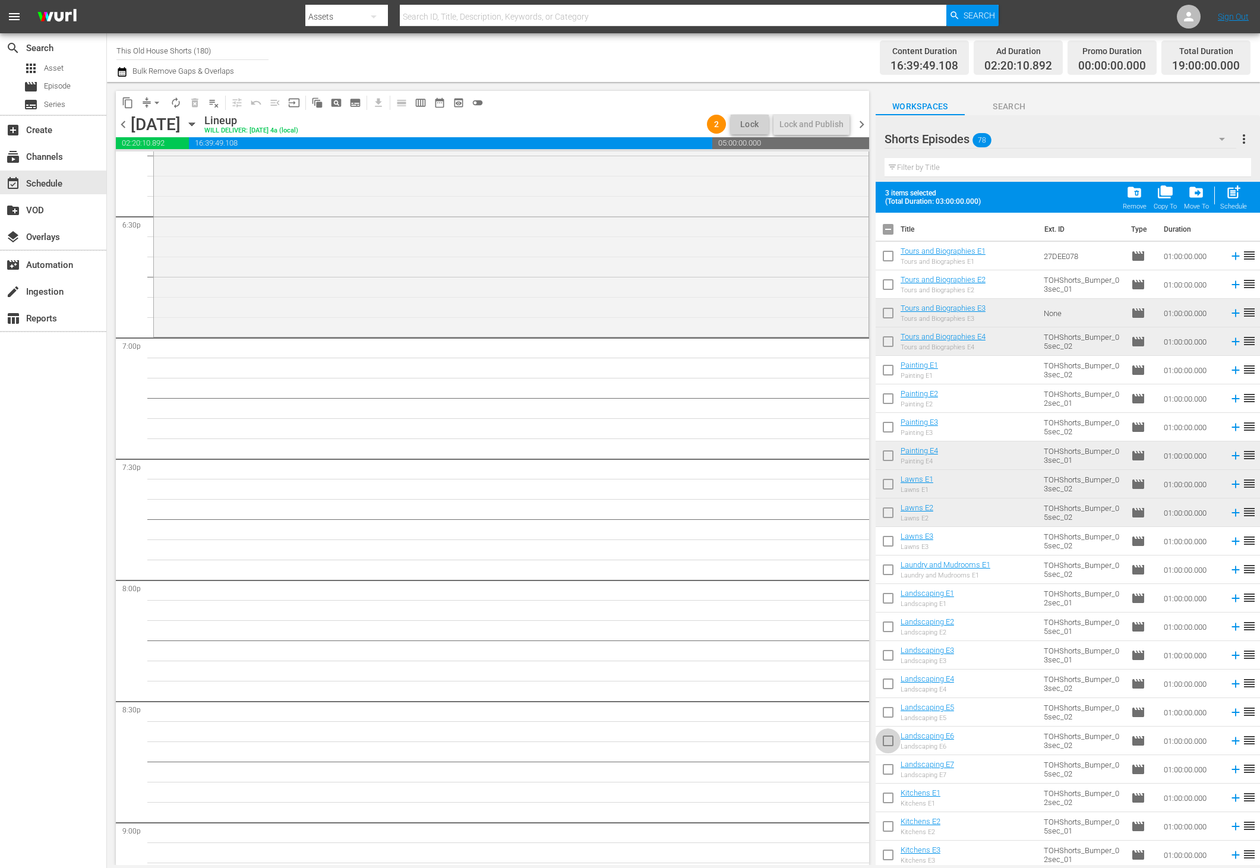
click at [888, 744] on input "checkbox" at bounding box center [887, 743] width 25 height 25
checkbox input "true"
click at [889, 767] on input "checkbox" at bounding box center [887, 771] width 25 height 25
checkbox input "true"
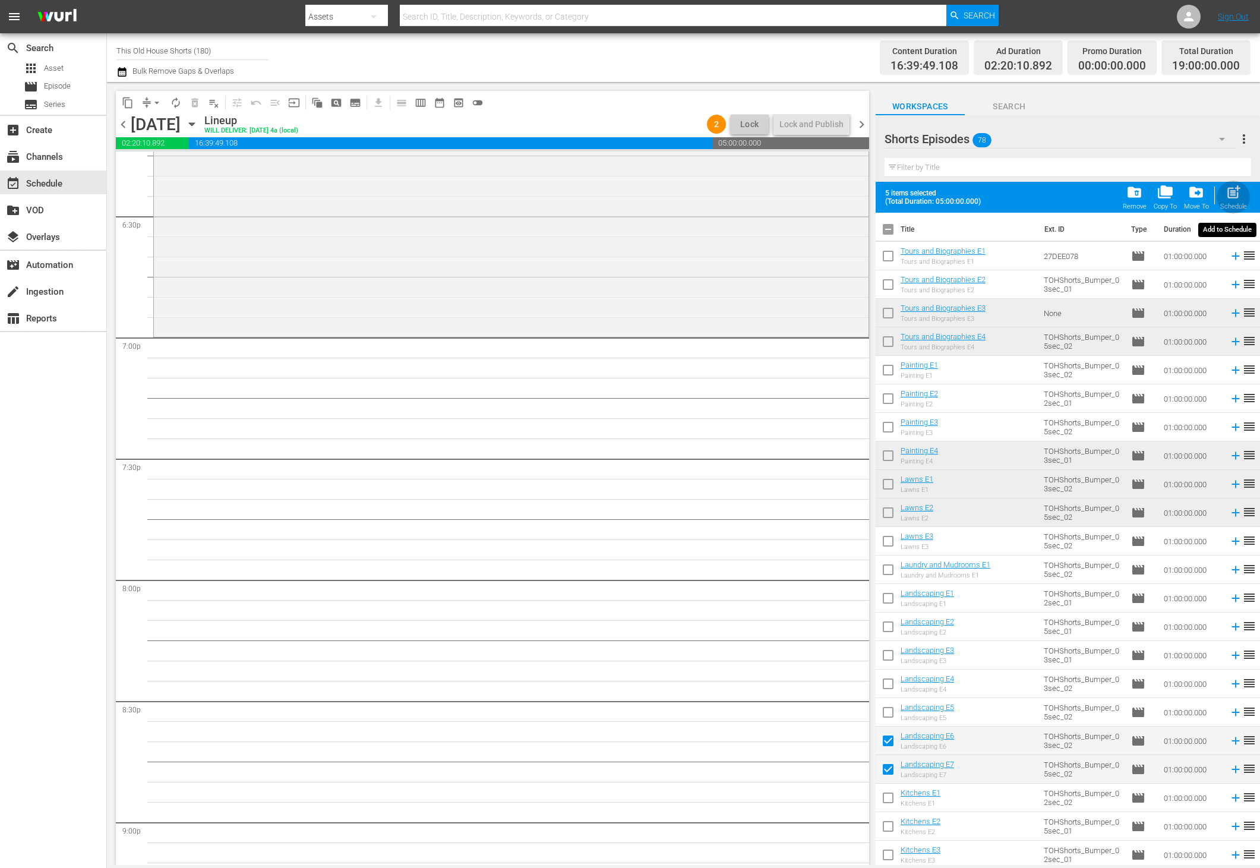
click at [1232, 199] on span "post_add" at bounding box center [1233, 192] width 16 height 16
checkbox input "false"
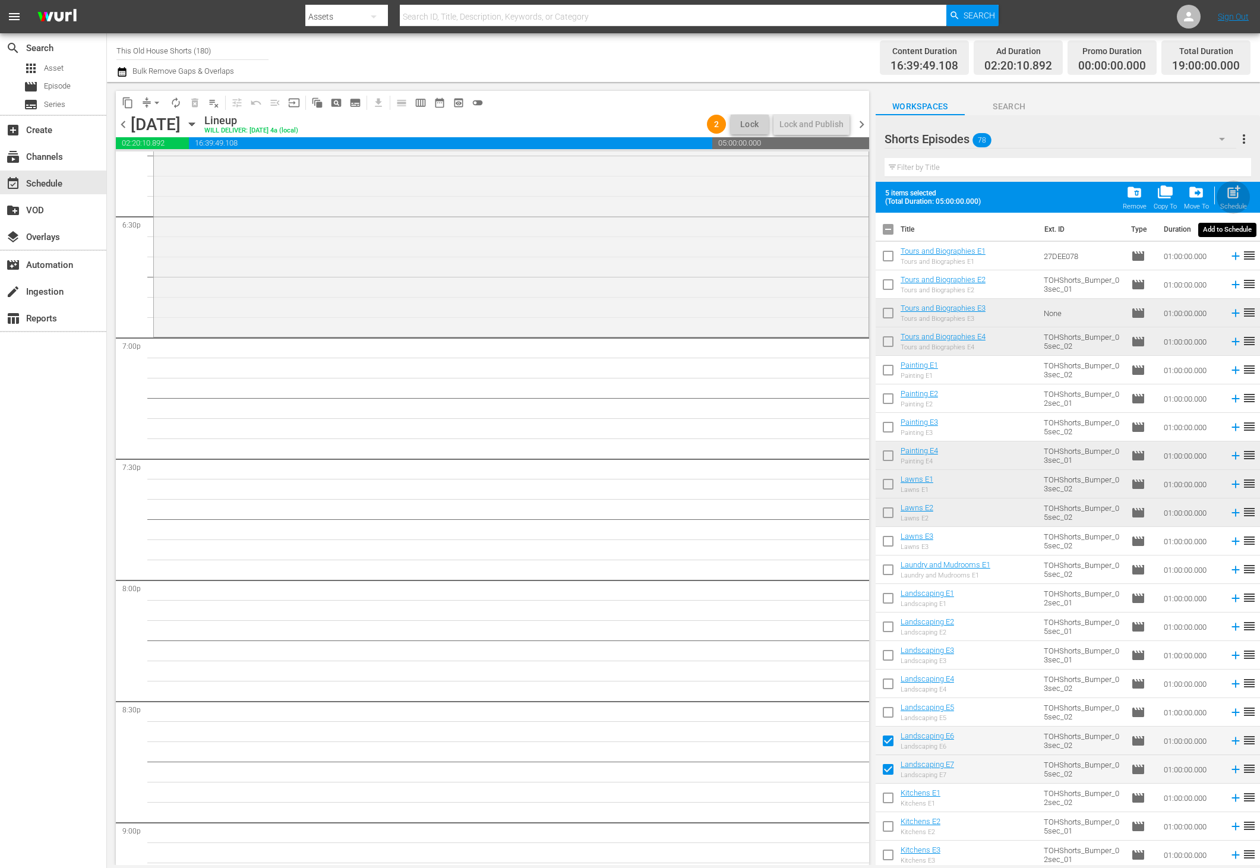
checkbox input "false"
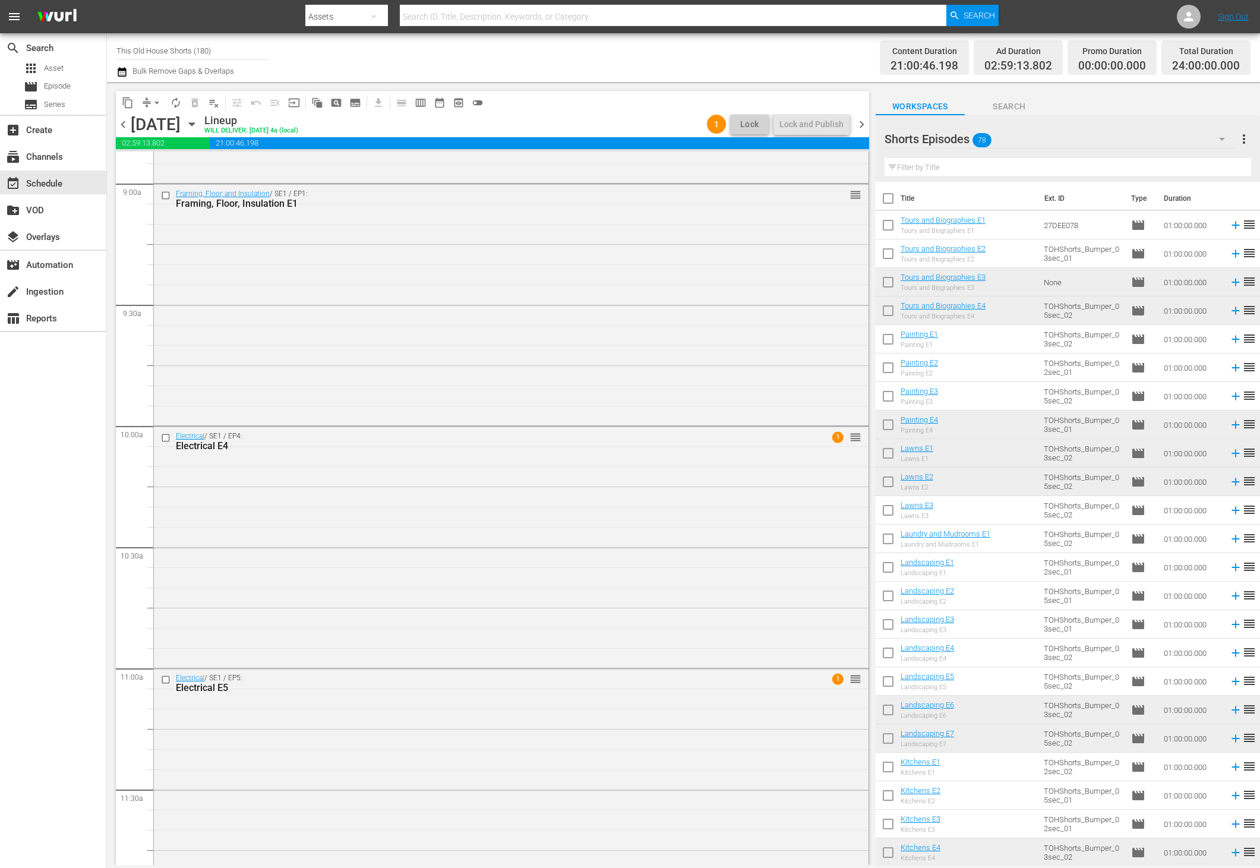
scroll to position [2143, 0]
click at [884, 343] on input "checkbox" at bounding box center [887, 341] width 25 height 25
checkbox input "true"
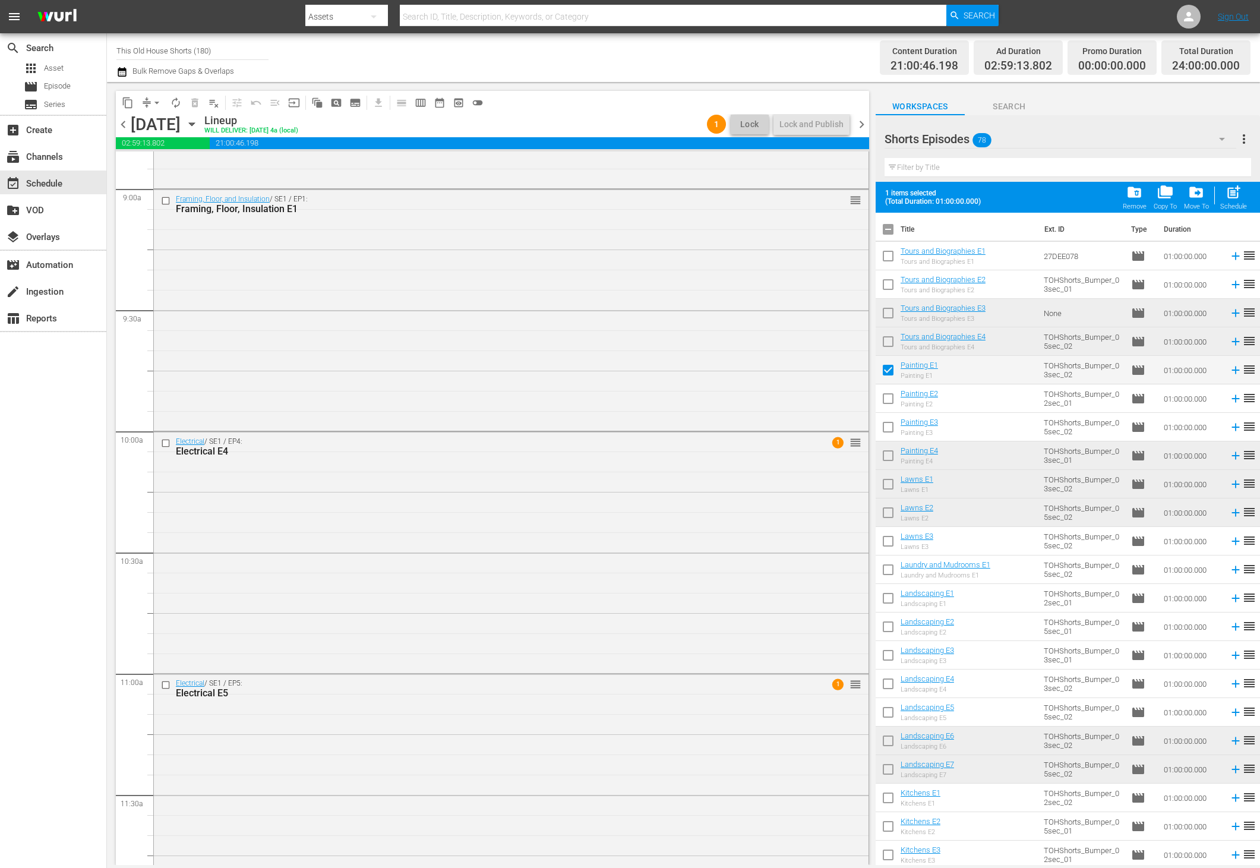
click at [888, 403] on input "checkbox" at bounding box center [887, 400] width 25 height 25
checkbox input "true"
click at [888, 574] on input "checkbox" at bounding box center [887, 571] width 25 height 25
checkbox input "true"
click at [885, 601] on input "checkbox" at bounding box center [887, 600] width 25 height 25
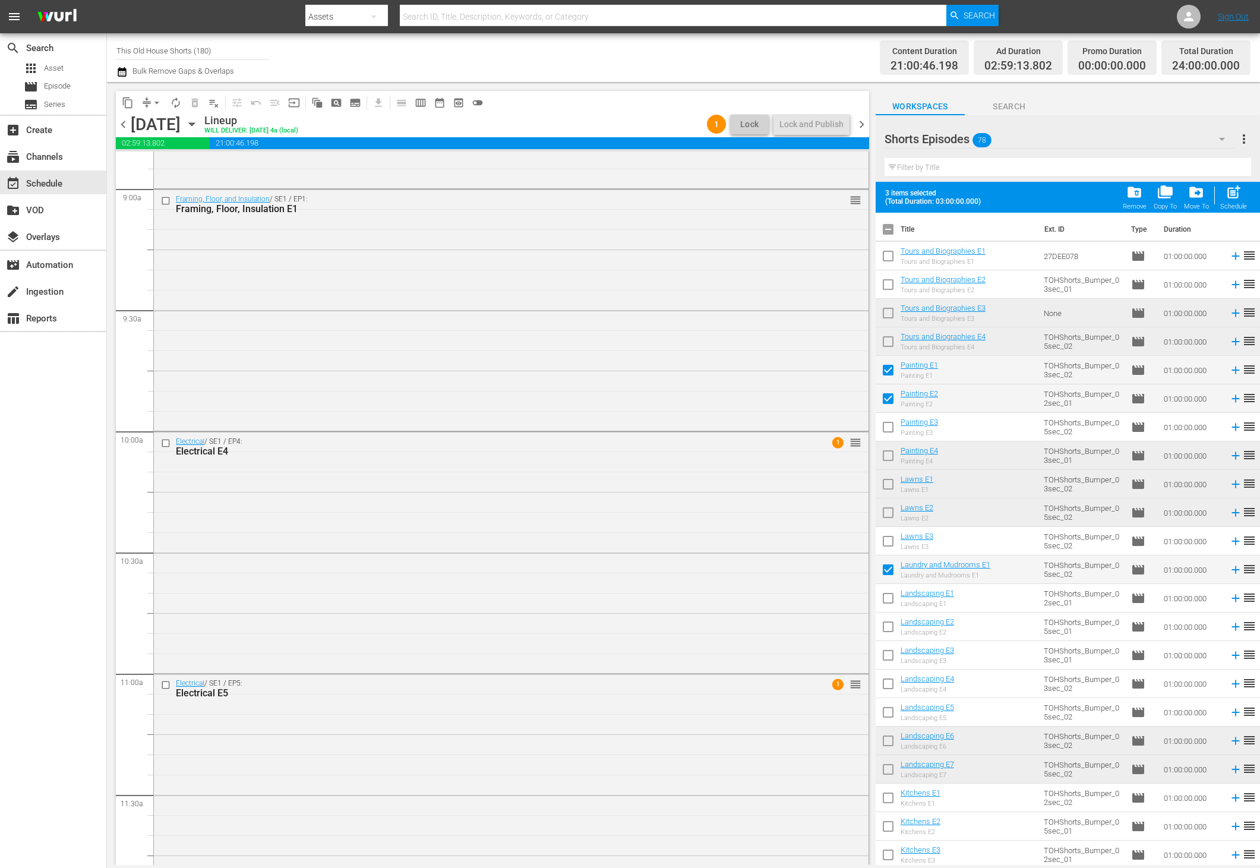
checkbox input "true"
click at [885, 621] on input "checkbox" at bounding box center [887, 628] width 25 height 25
checkbox input "true"
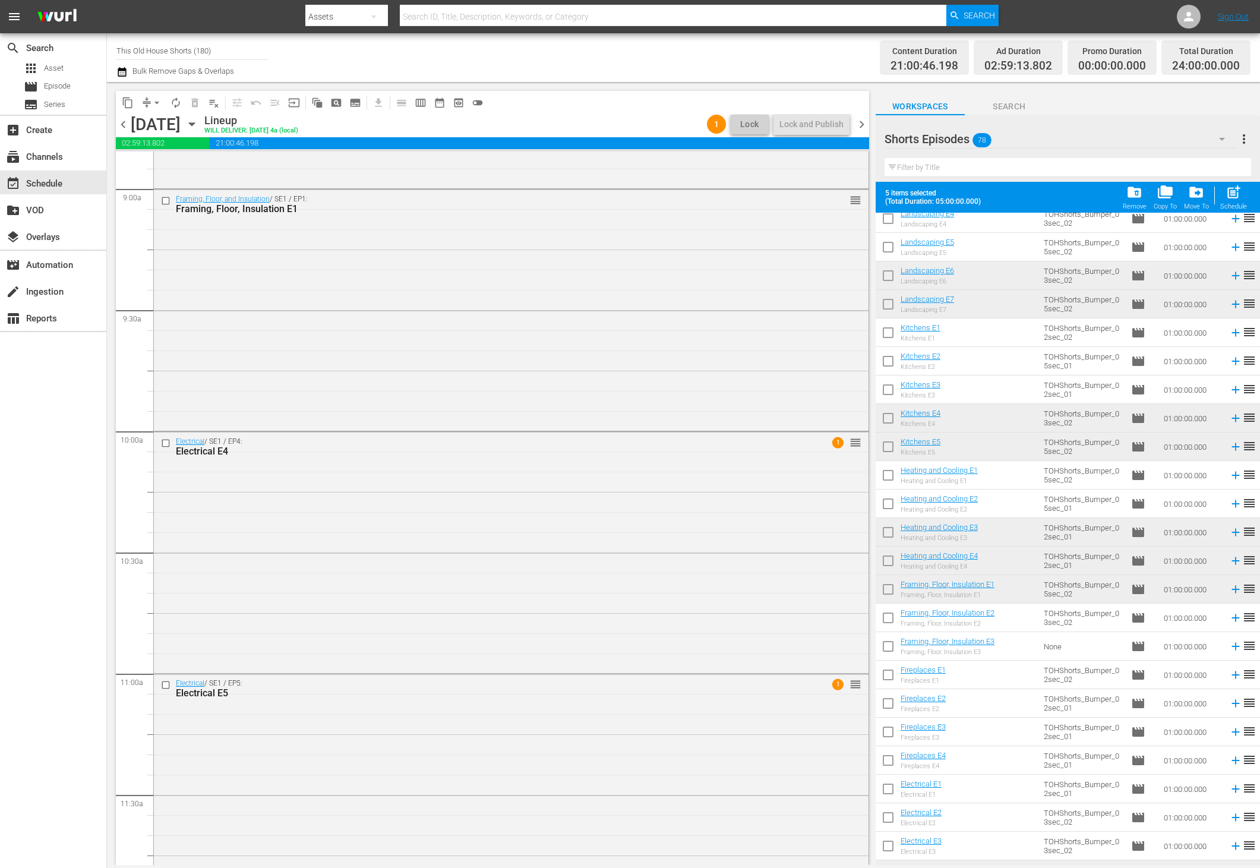
scroll to position [466, 0]
click at [886, 334] on input "checkbox" at bounding box center [887, 334] width 25 height 25
checkbox input "true"
click at [887, 366] on input "checkbox" at bounding box center [887, 362] width 25 height 25
checkbox input "true"
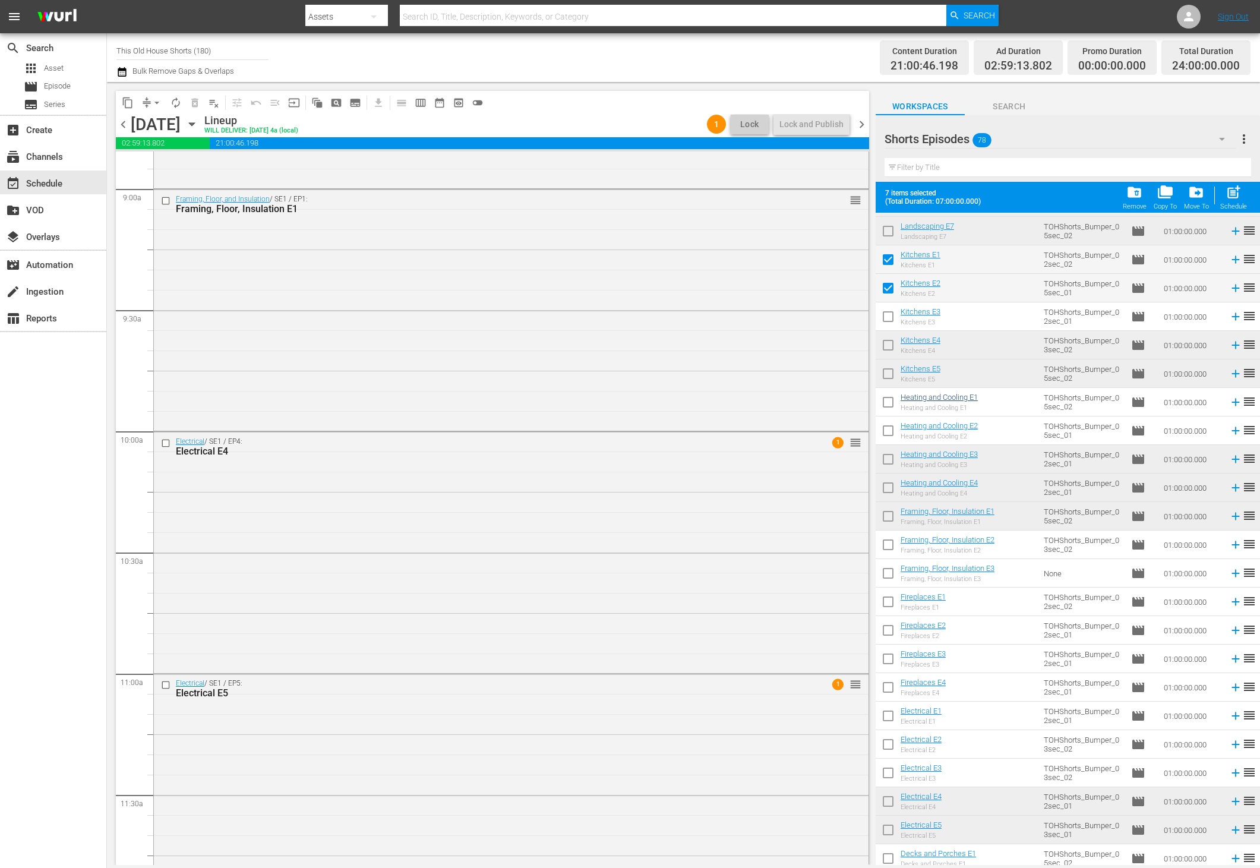
scroll to position [562, 0]
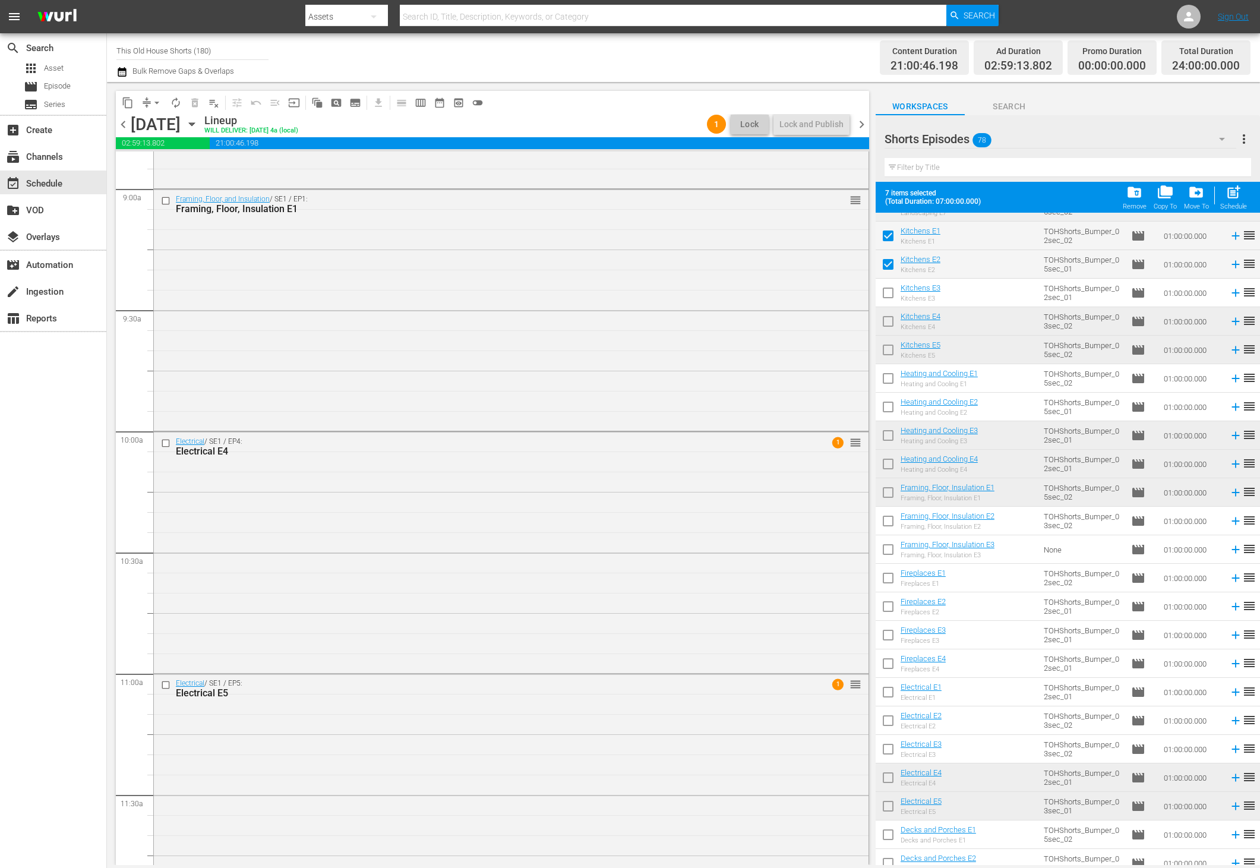
click at [886, 386] on input "checkbox" at bounding box center [887, 380] width 25 height 25
checkbox input "true"
click at [886, 406] on input "checkbox" at bounding box center [887, 409] width 25 height 25
checkbox input "true"
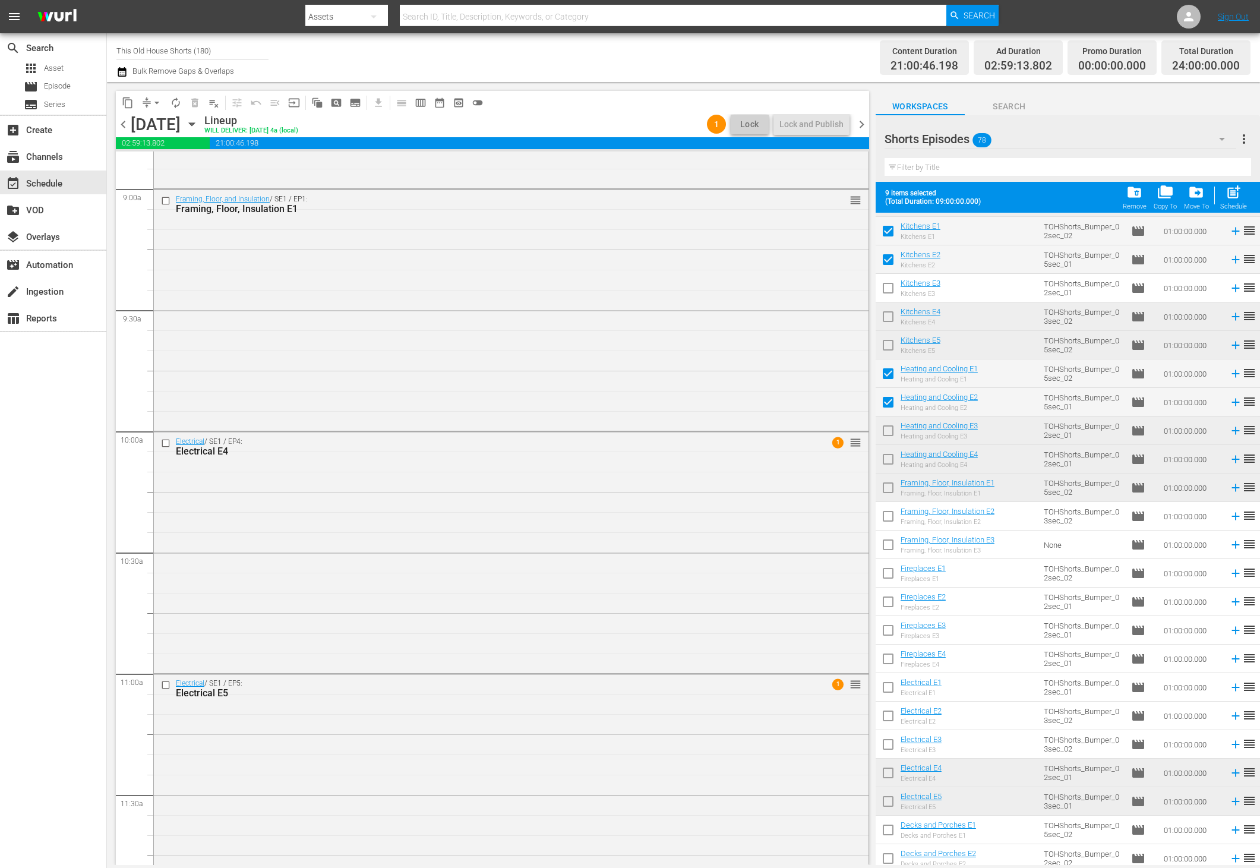
scroll to position [567, 0]
click at [883, 515] on input "checkbox" at bounding box center [887, 517] width 25 height 25
checkbox input "true"
click at [886, 534] on input "checkbox" at bounding box center [887, 546] width 25 height 25
checkbox input "true"
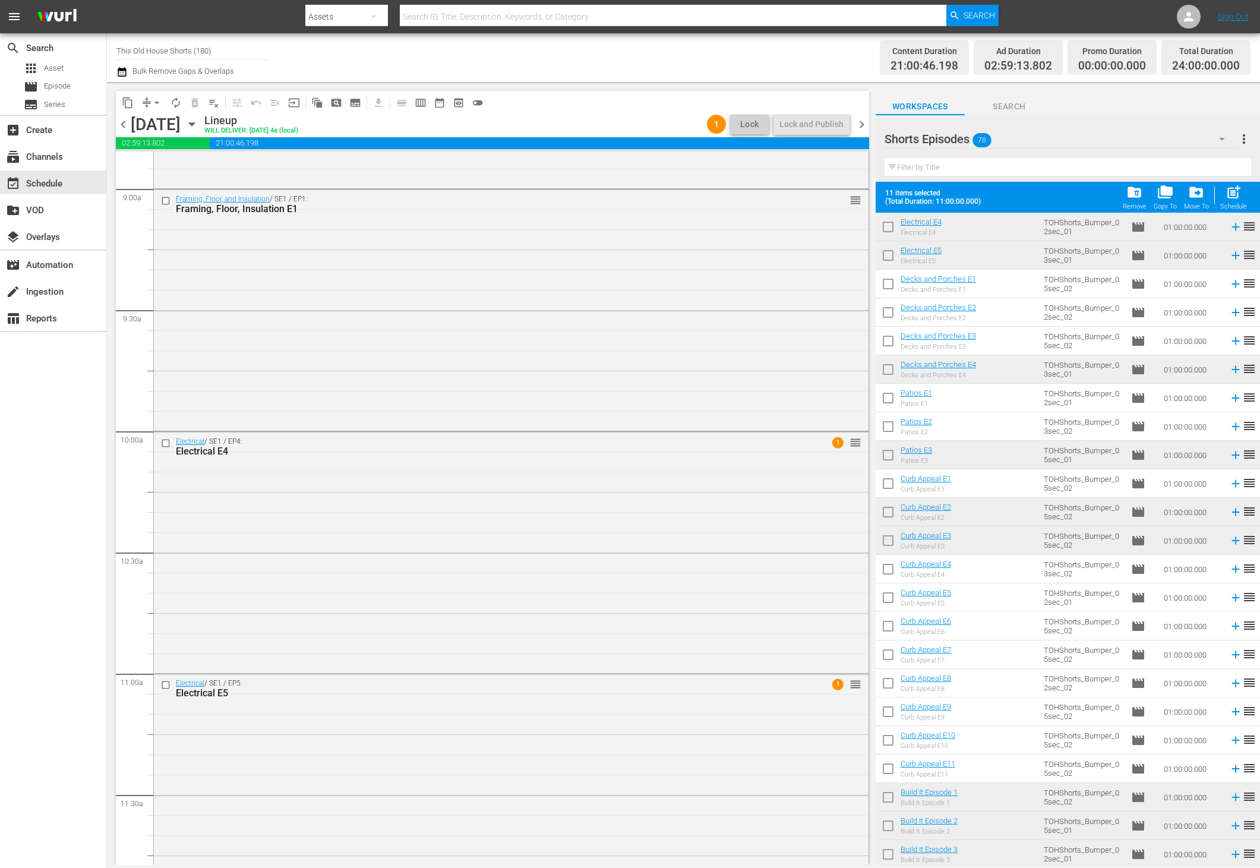
scroll to position [1109, 0]
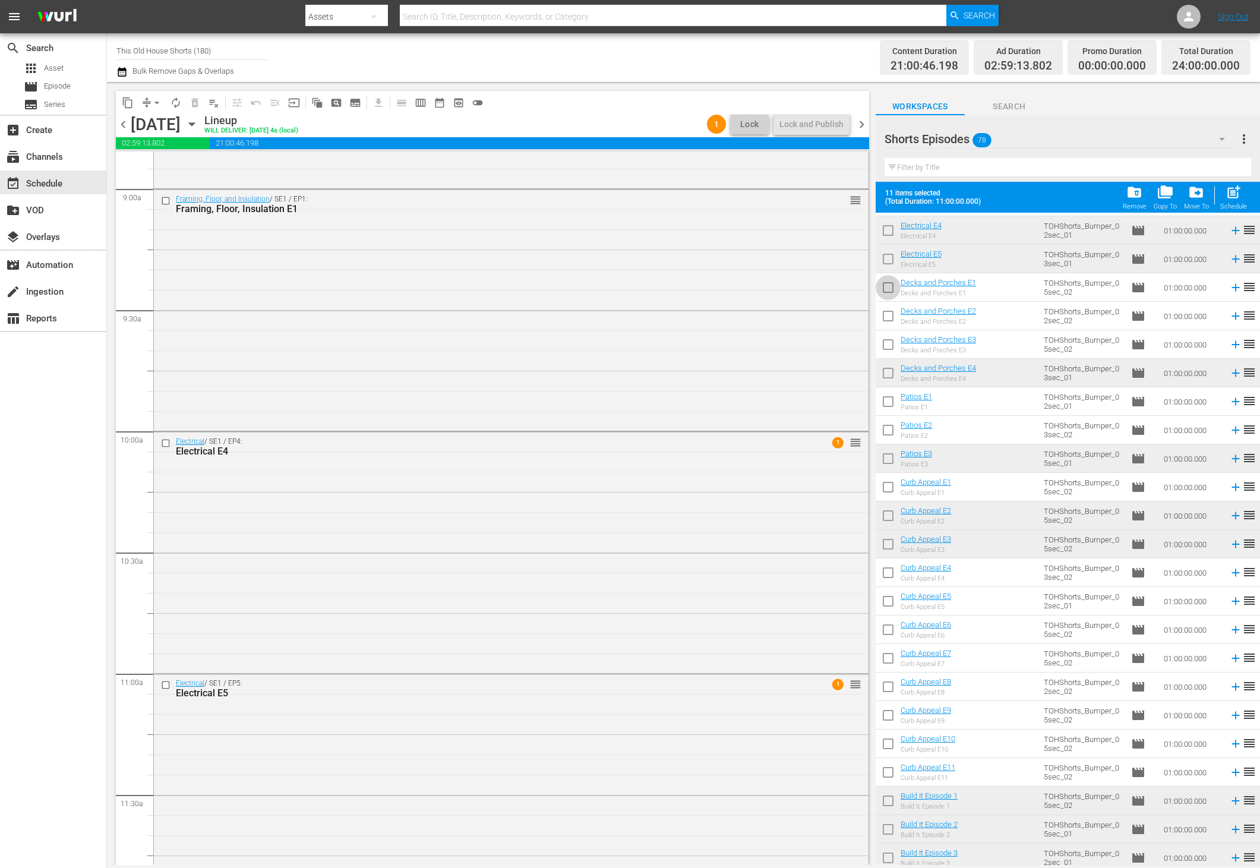
click at [887, 289] on input "checkbox" at bounding box center [887, 289] width 25 height 25
checkbox input "true"
click at [891, 578] on input "checkbox" at bounding box center [887, 574] width 25 height 25
checkbox input "true"
click at [888, 595] on input "checkbox" at bounding box center [887, 603] width 25 height 25
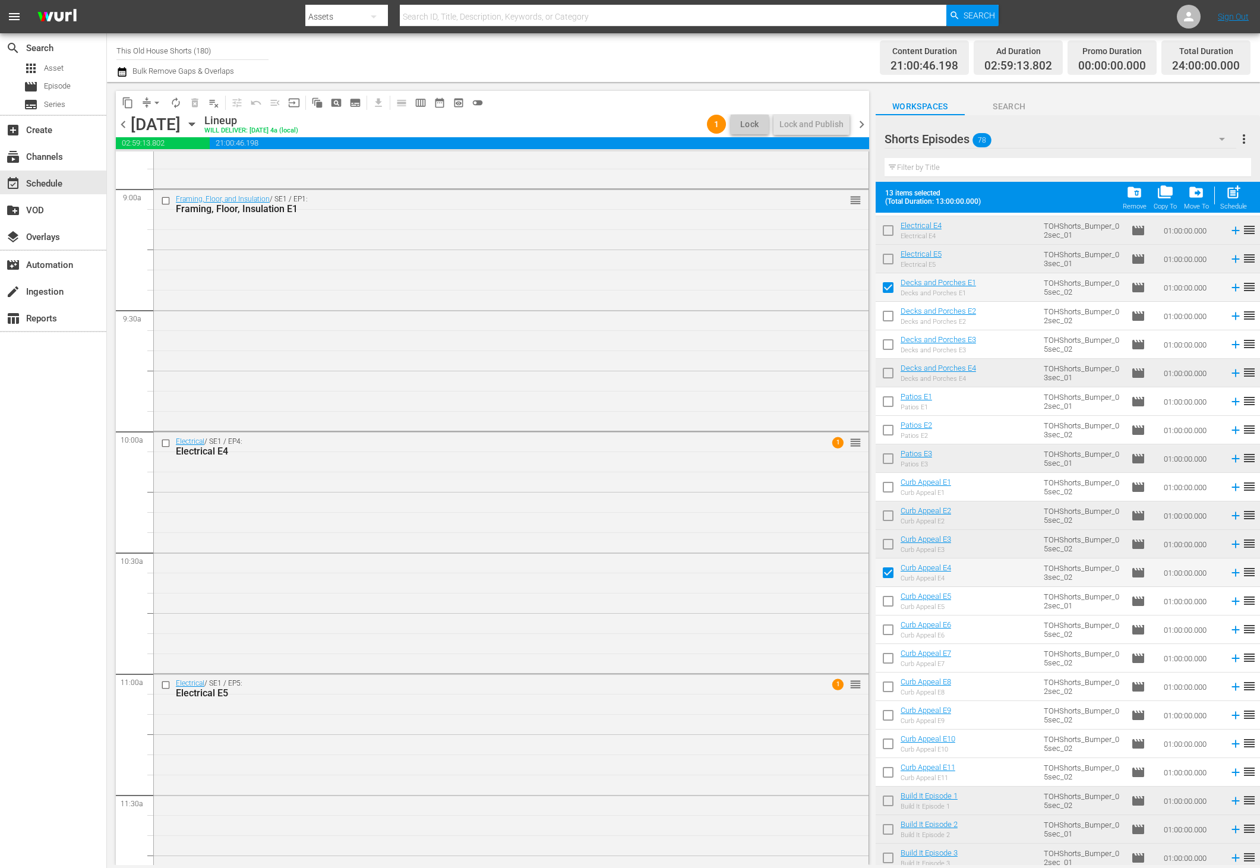
checkbox input "true"
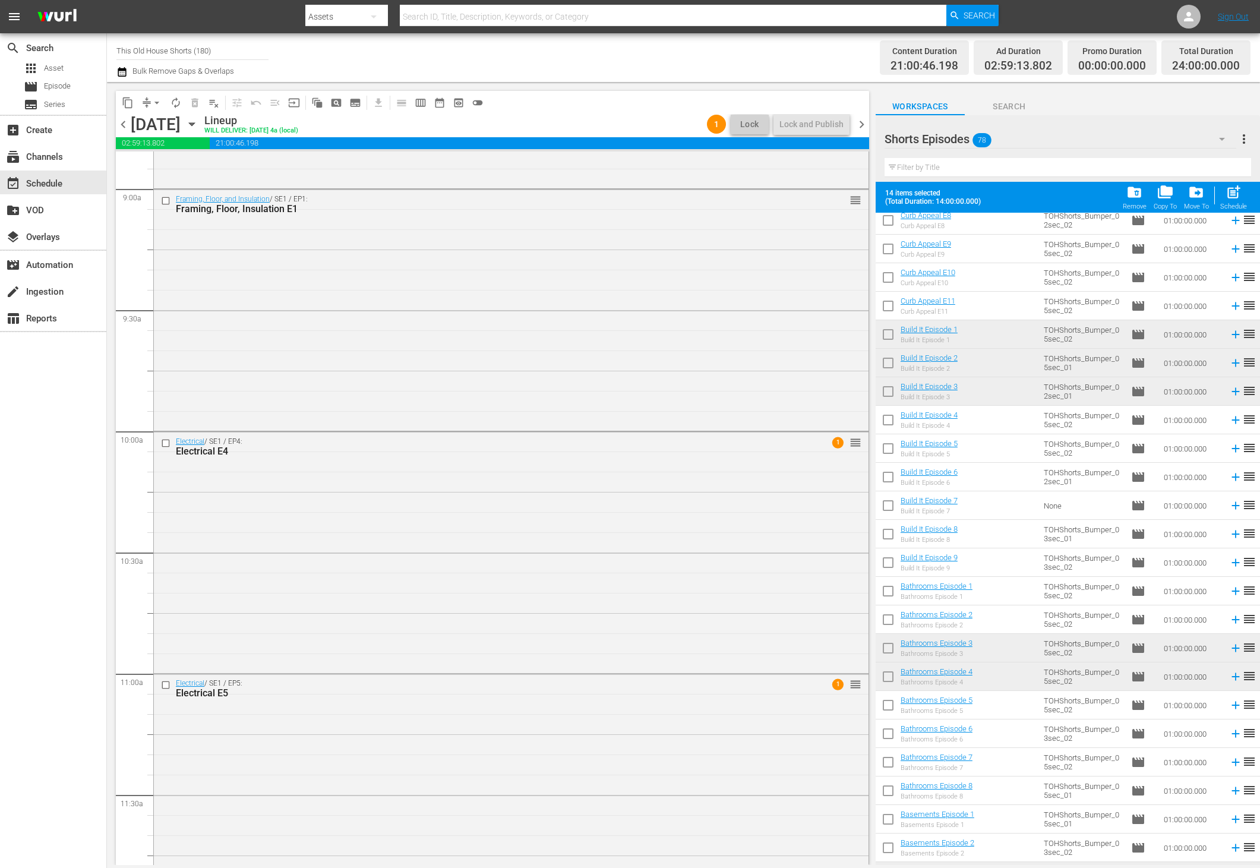
scroll to position [1598, 0]
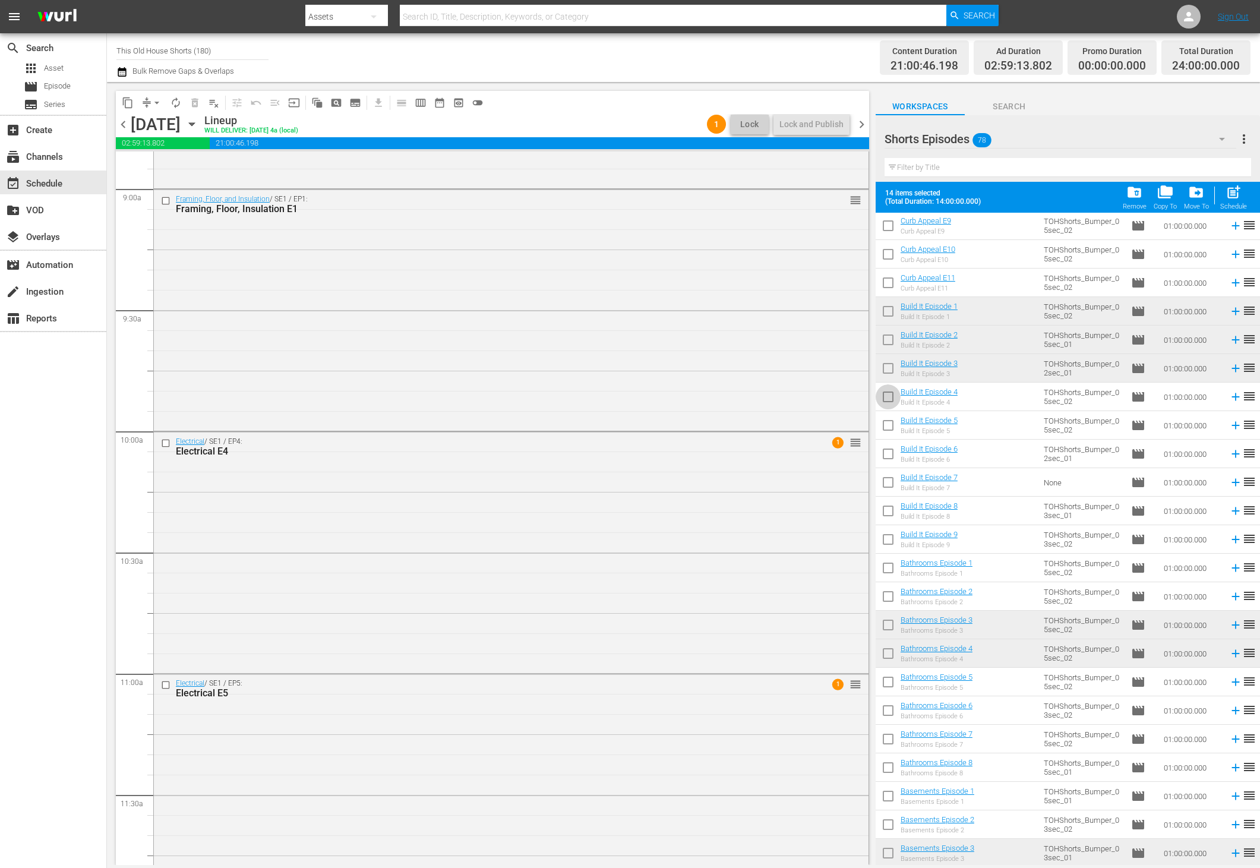
click at [887, 399] on input "checkbox" at bounding box center [887, 399] width 25 height 25
checkbox input "true"
click at [887, 421] on input "checkbox" at bounding box center [887, 427] width 25 height 25
checkbox input "true"
click at [860, 124] on span "chevron_right" at bounding box center [861, 124] width 15 height 15
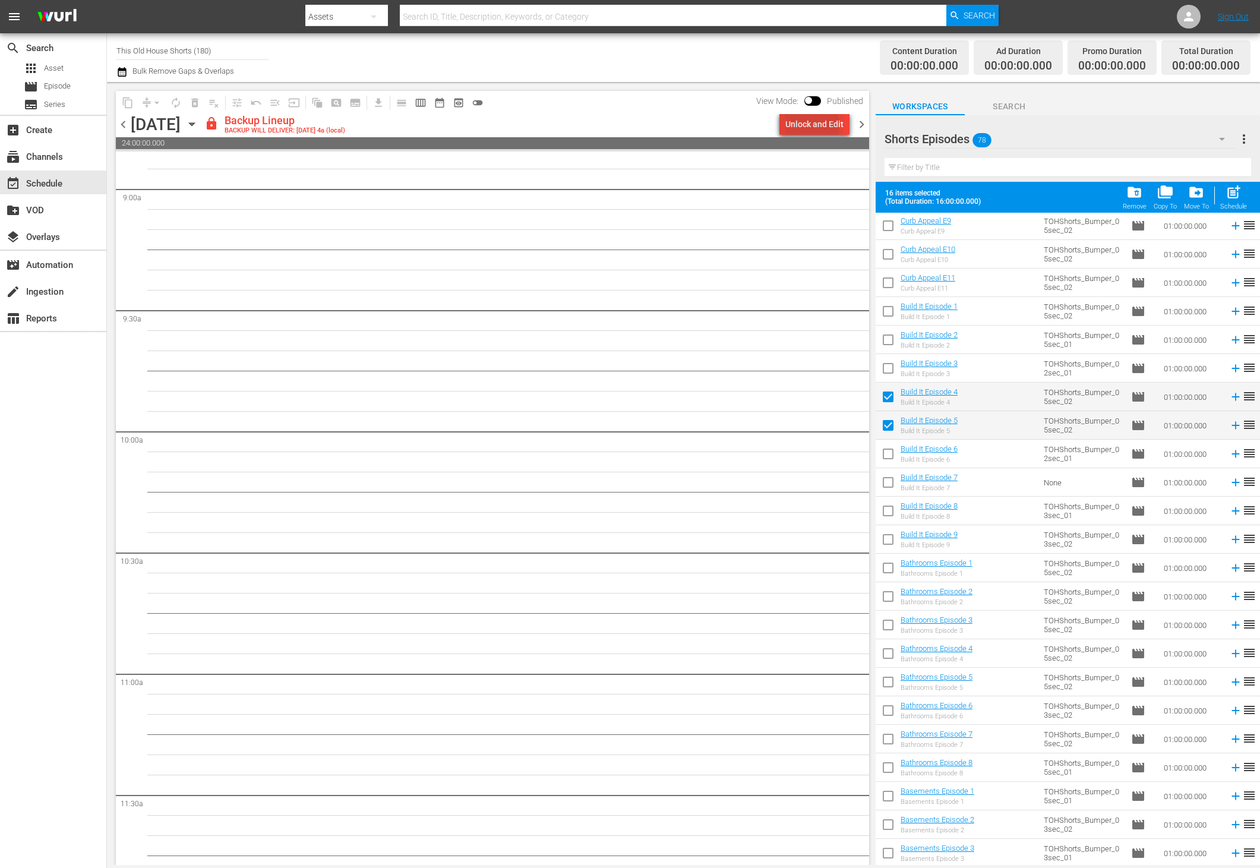
click at [813, 126] on div "Unlock and Edit" at bounding box center [814, 123] width 58 height 21
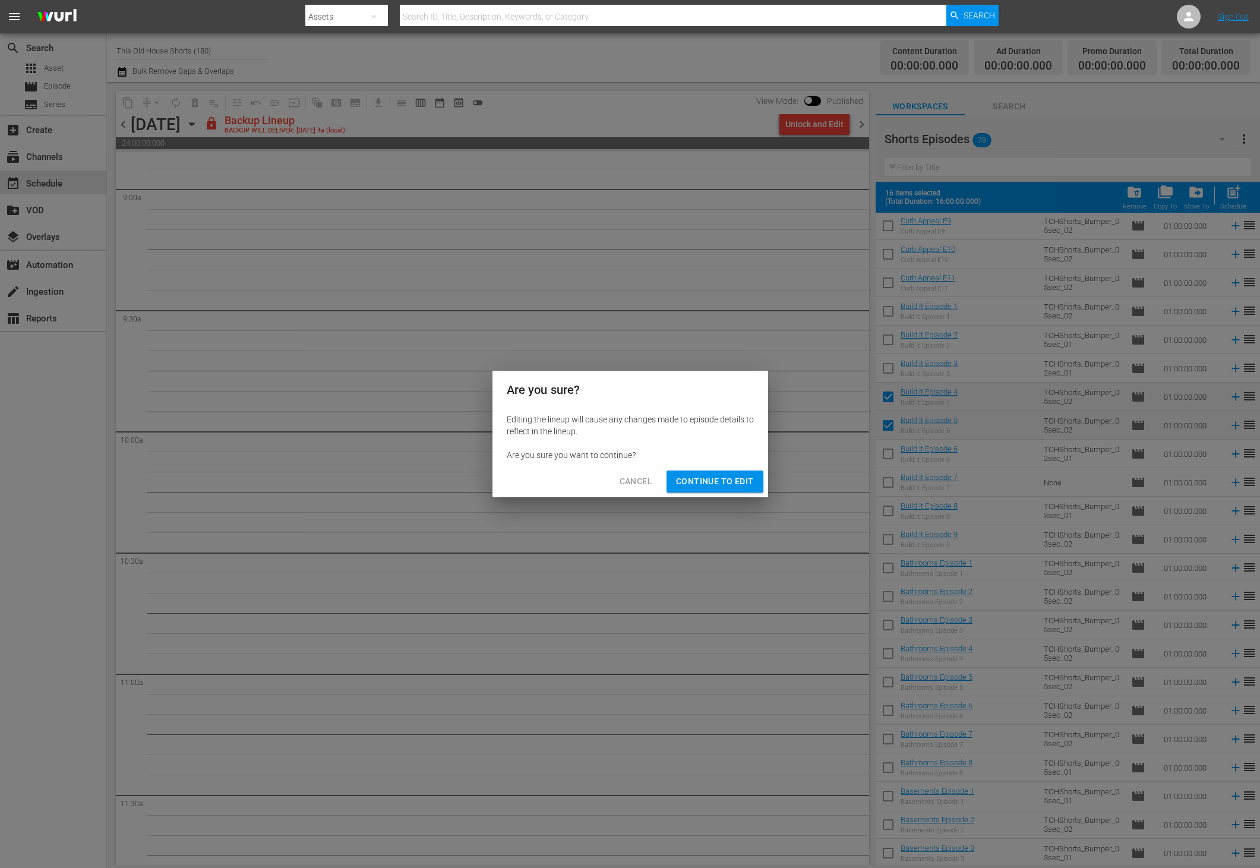
click at [720, 479] on span "Continue to Edit" at bounding box center [714, 481] width 77 height 15
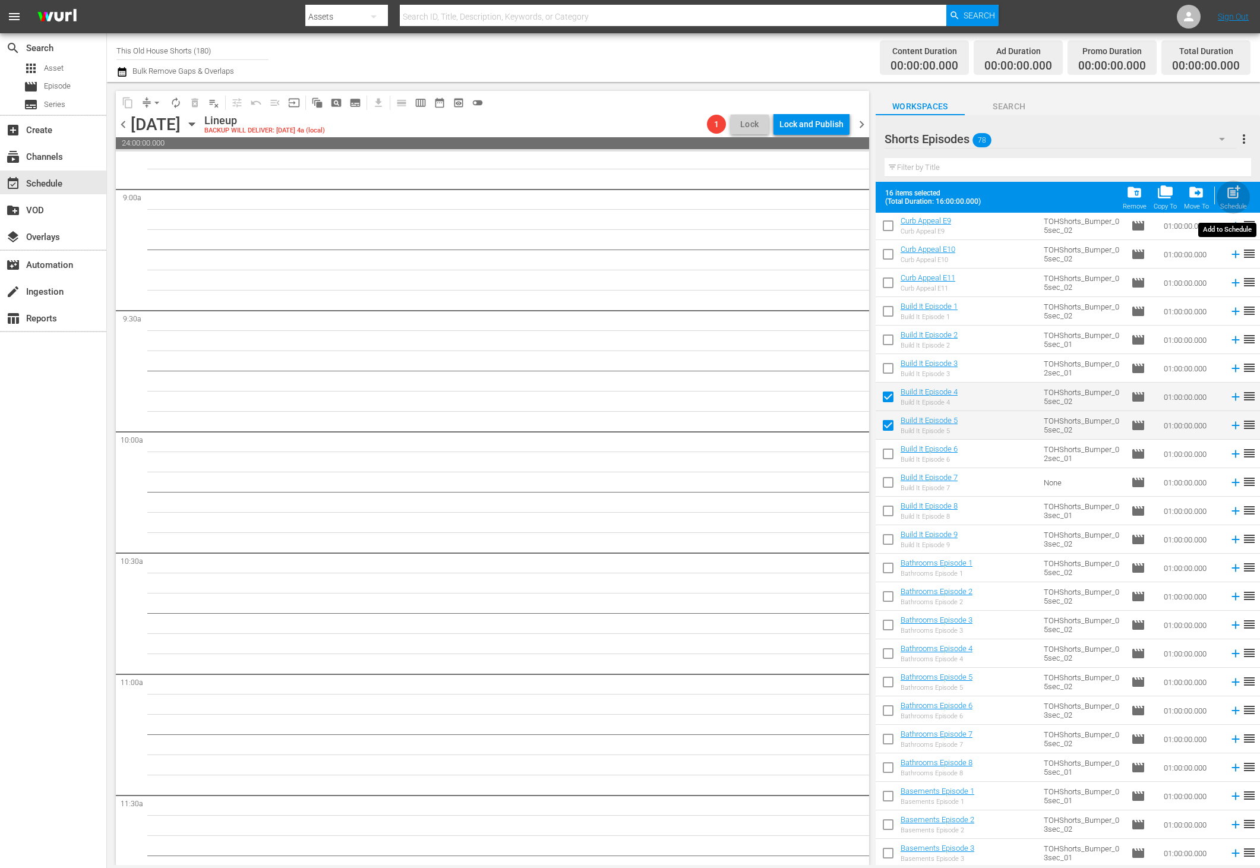
click at [1234, 197] on span "post_add" at bounding box center [1233, 192] width 16 height 16
checkbox input "false"
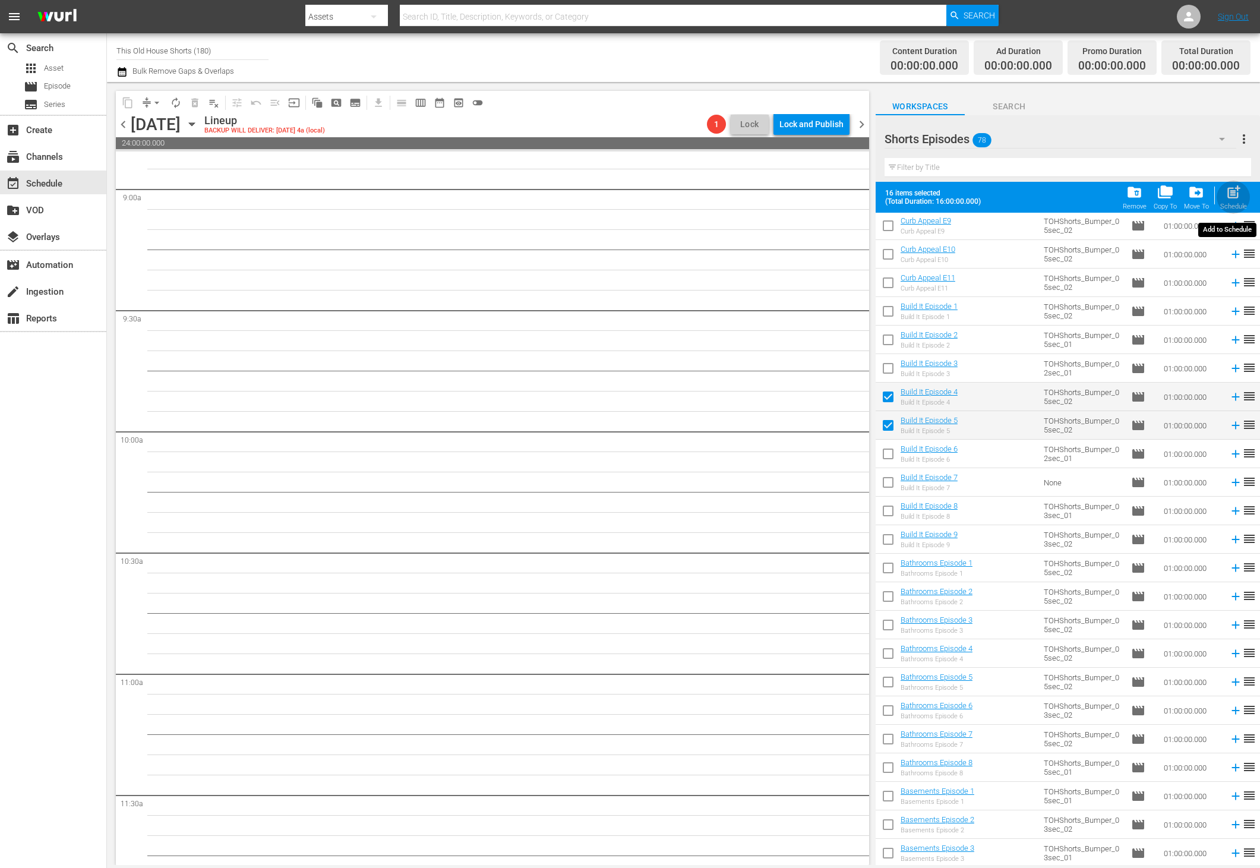
checkbox input "false"
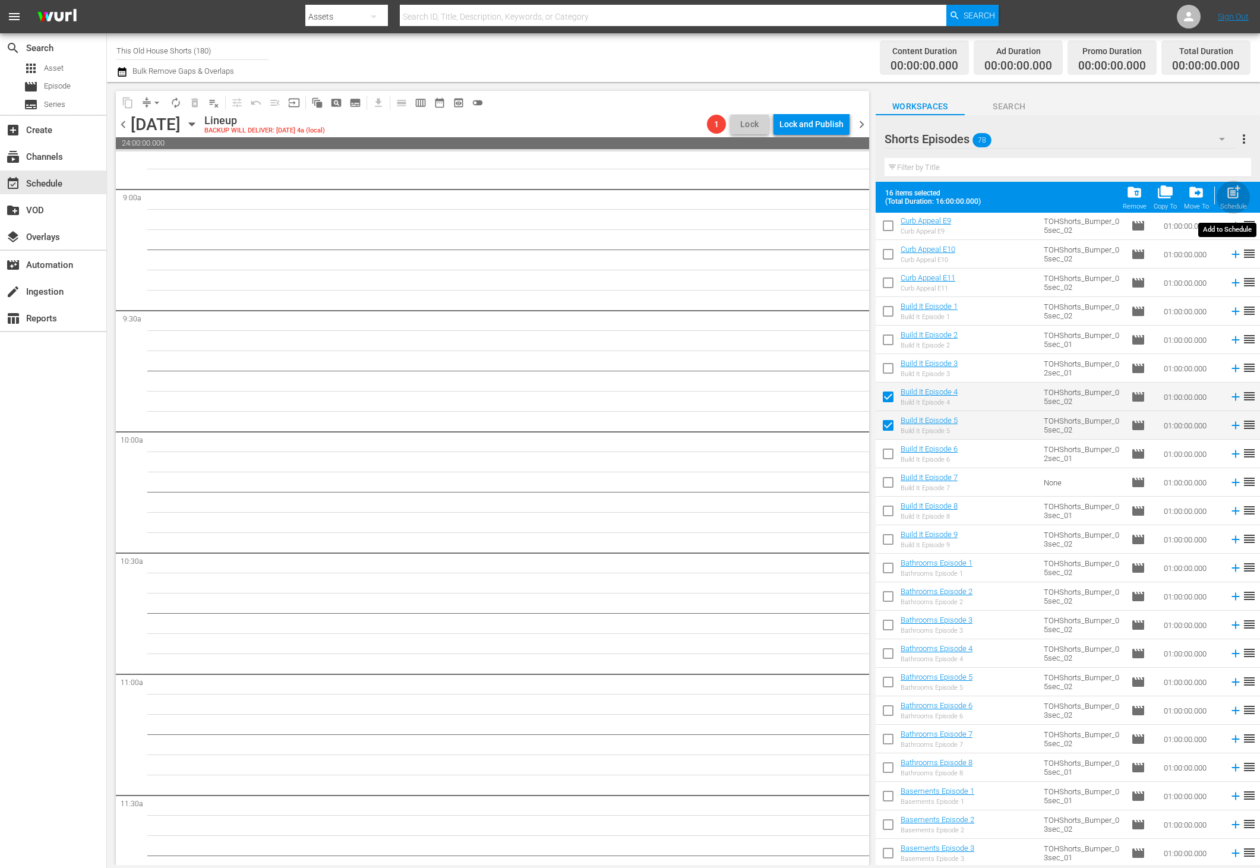
checkbox input "false"
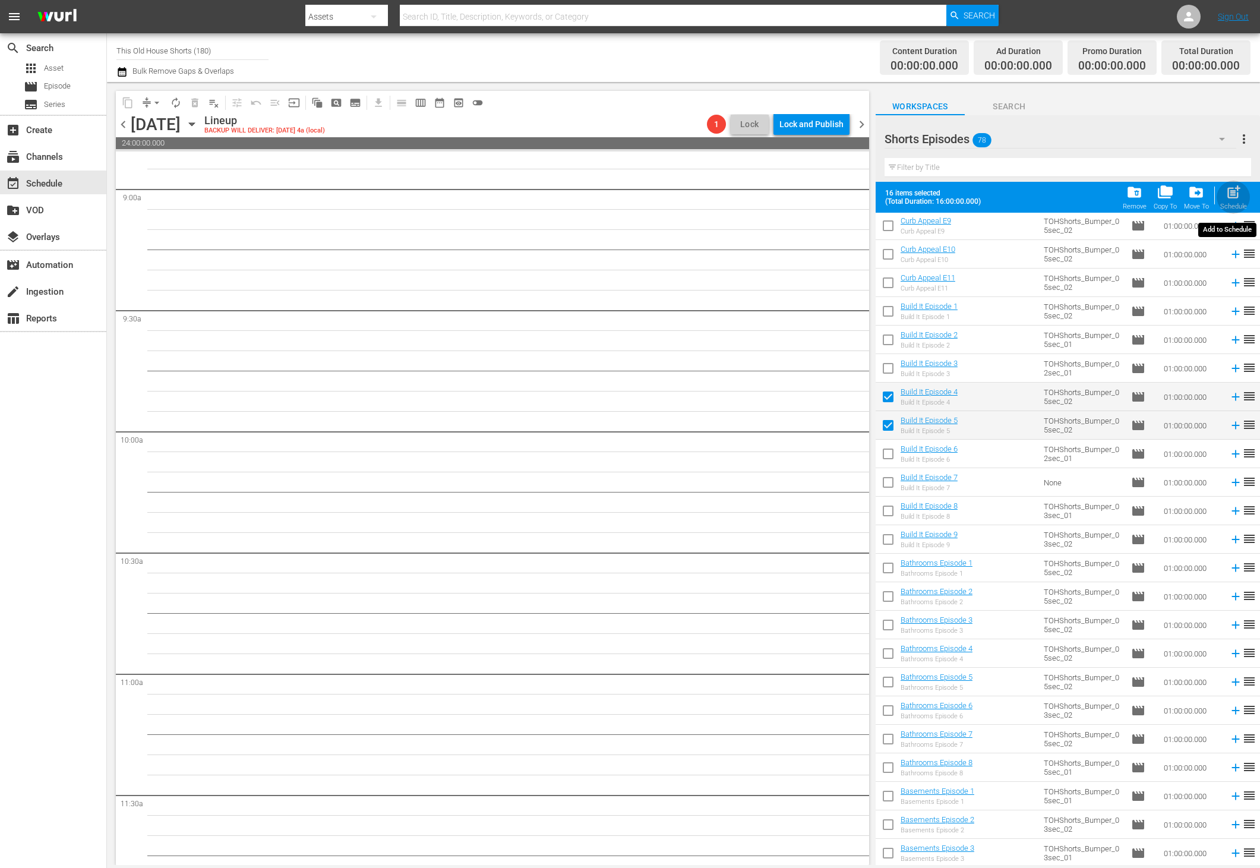
checkbox input "false"
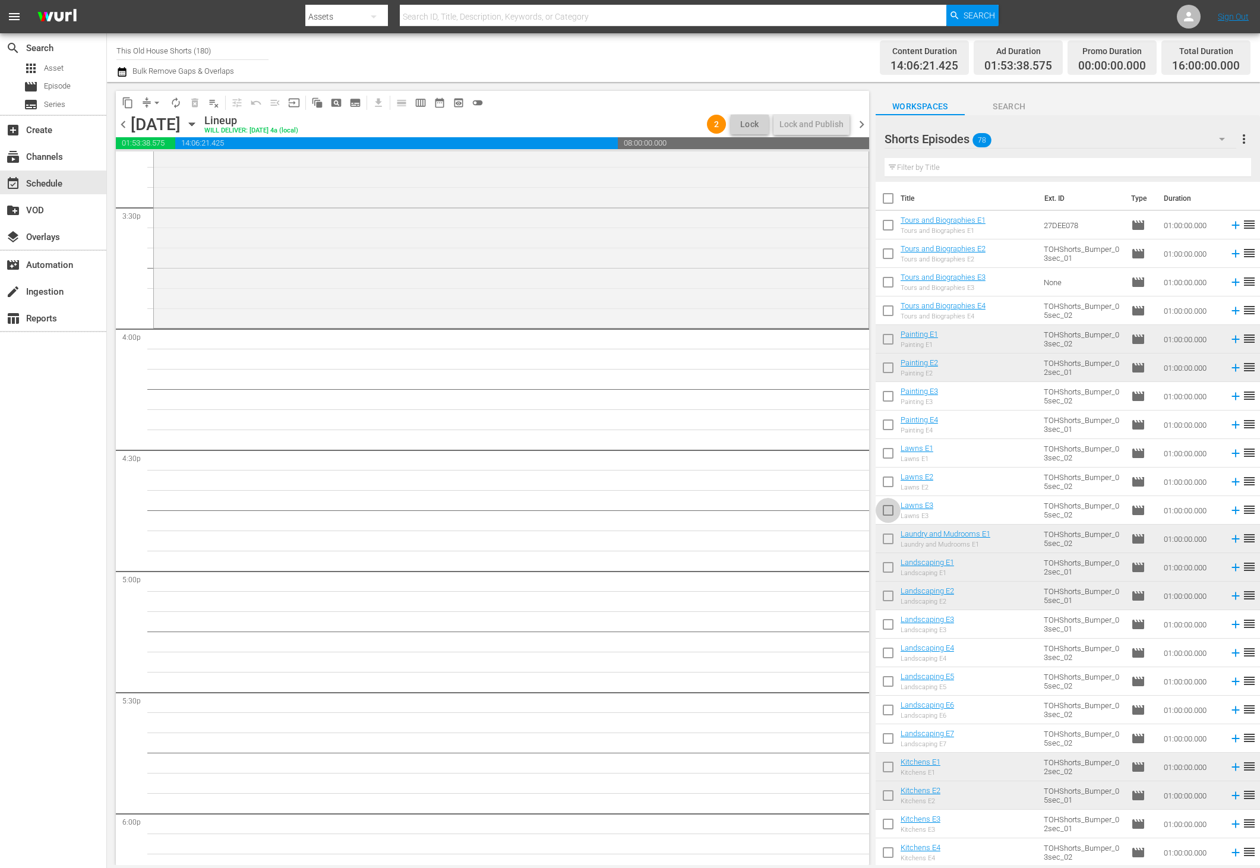
click at [886, 505] on input "checkbox" at bounding box center [887, 512] width 25 height 25
checkbox input "true"
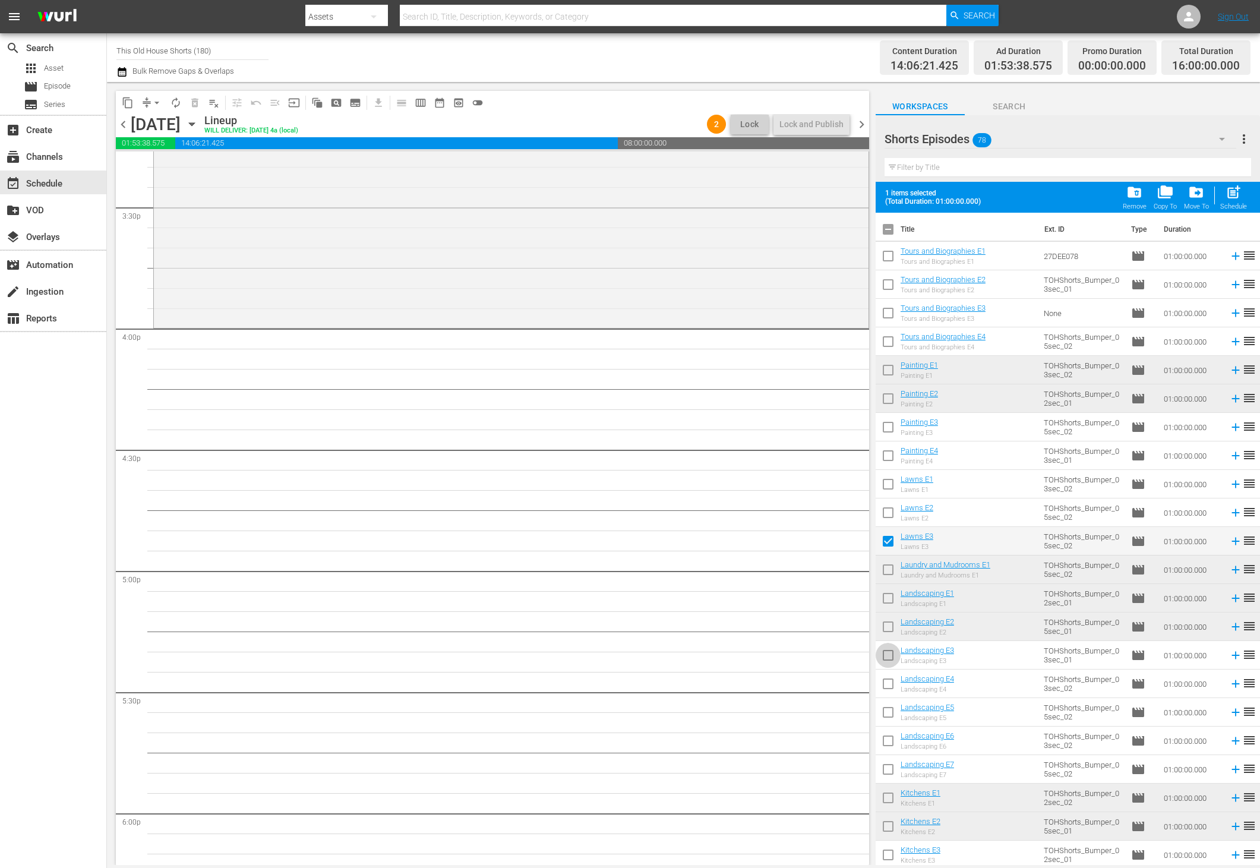
click at [890, 659] on input "checkbox" at bounding box center [887, 657] width 25 height 25
checkbox input "true"
click at [890, 677] on input "checkbox" at bounding box center [887, 685] width 25 height 25
checkbox input "true"
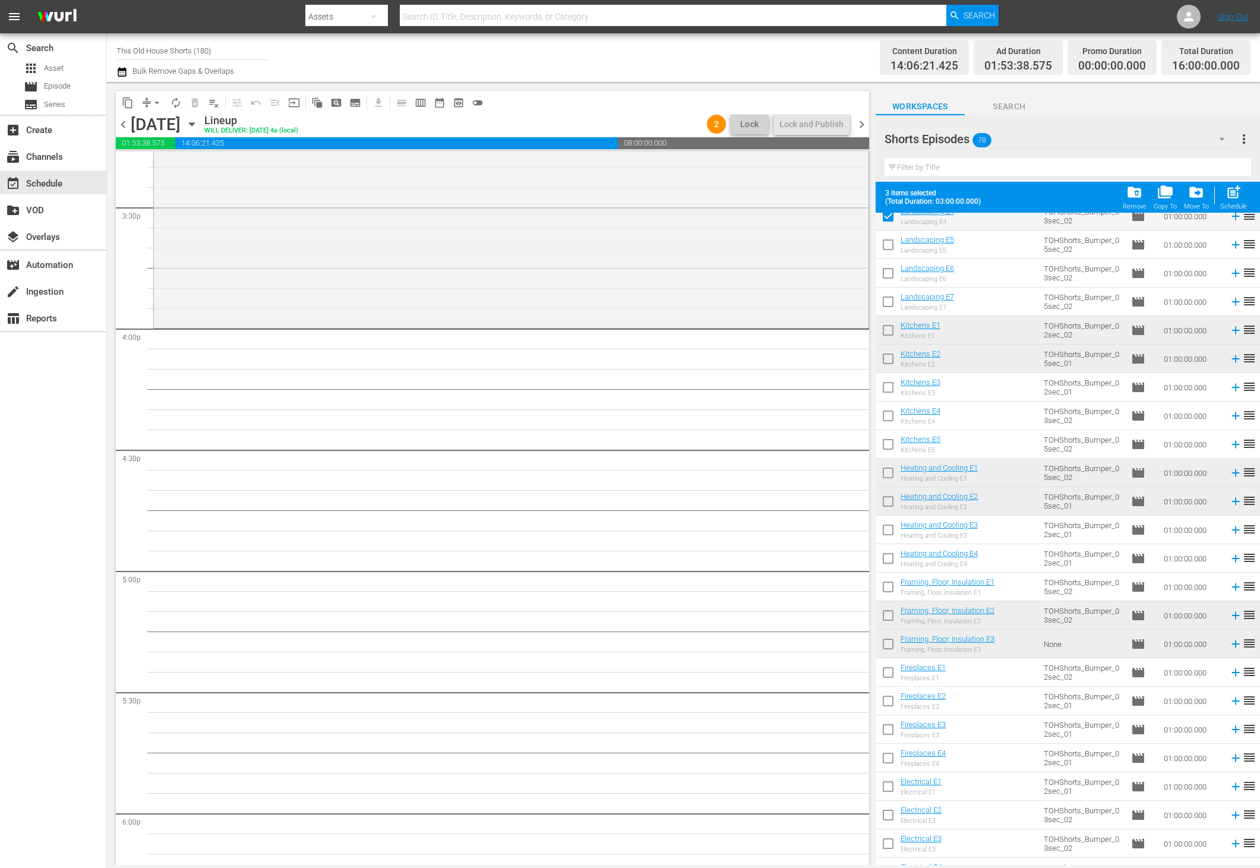
scroll to position [470, 0]
click at [884, 388] on input "checkbox" at bounding box center [887, 386] width 25 height 25
checkbox input "true"
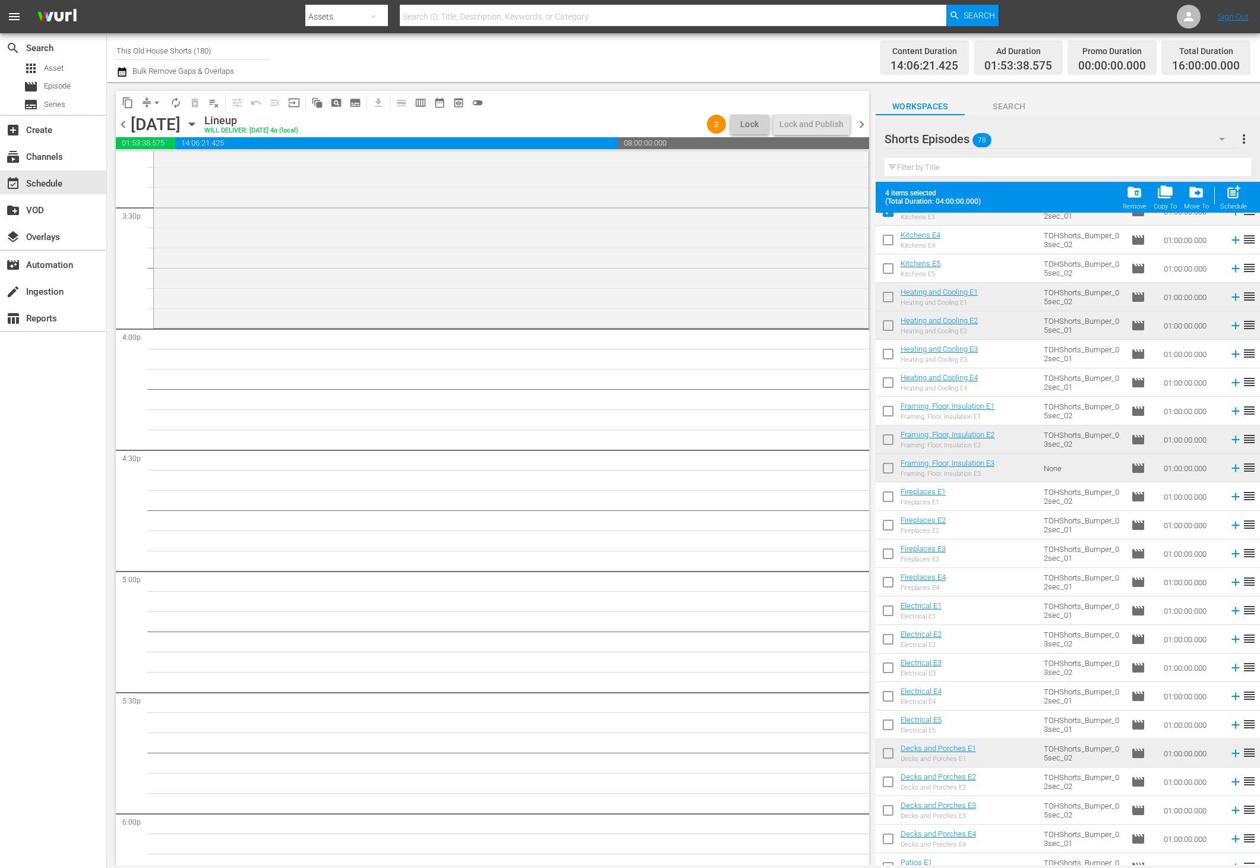
scroll to position [646, 0]
click at [885, 349] on input "checkbox" at bounding box center [887, 354] width 25 height 25
checkbox input "true"
click at [881, 493] on input "checkbox" at bounding box center [887, 496] width 25 height 25
checkbox input "true"
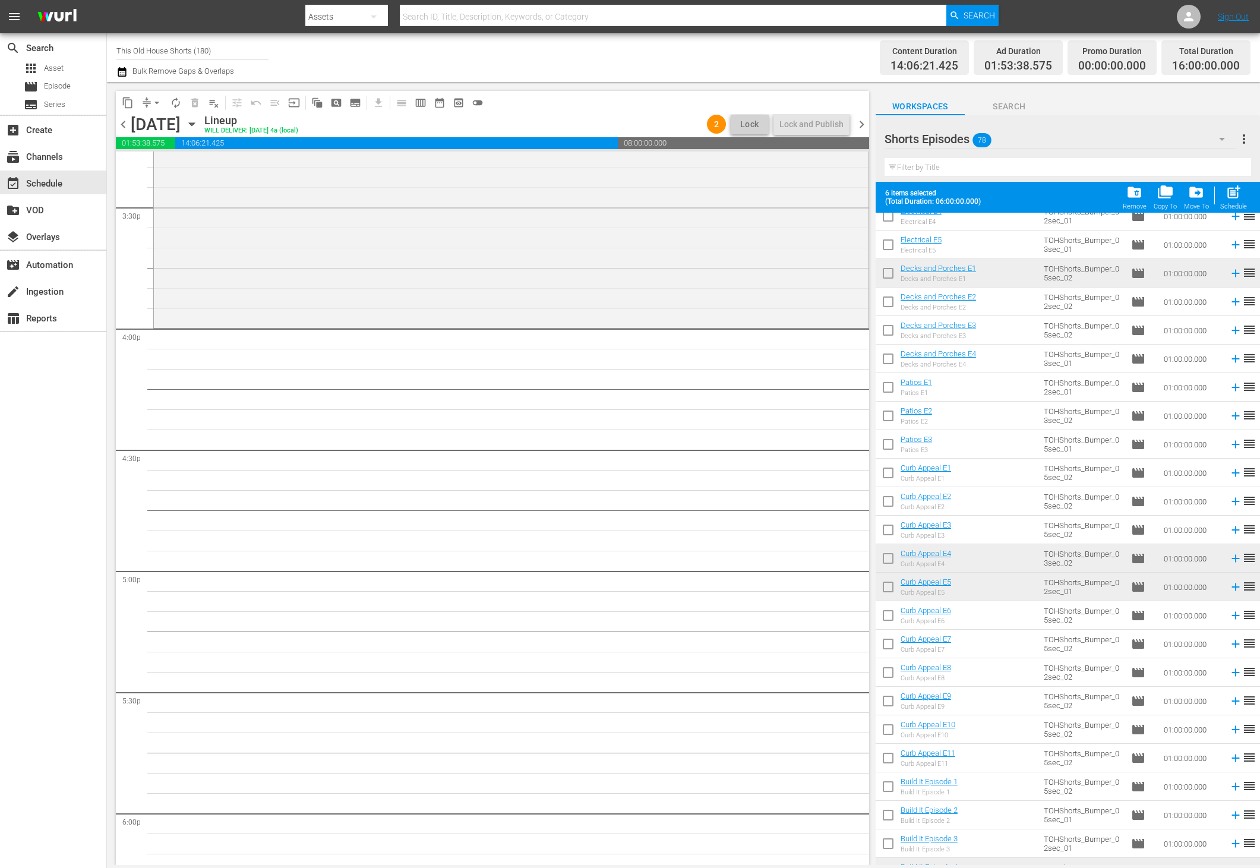
scroll to position [1130, 0]
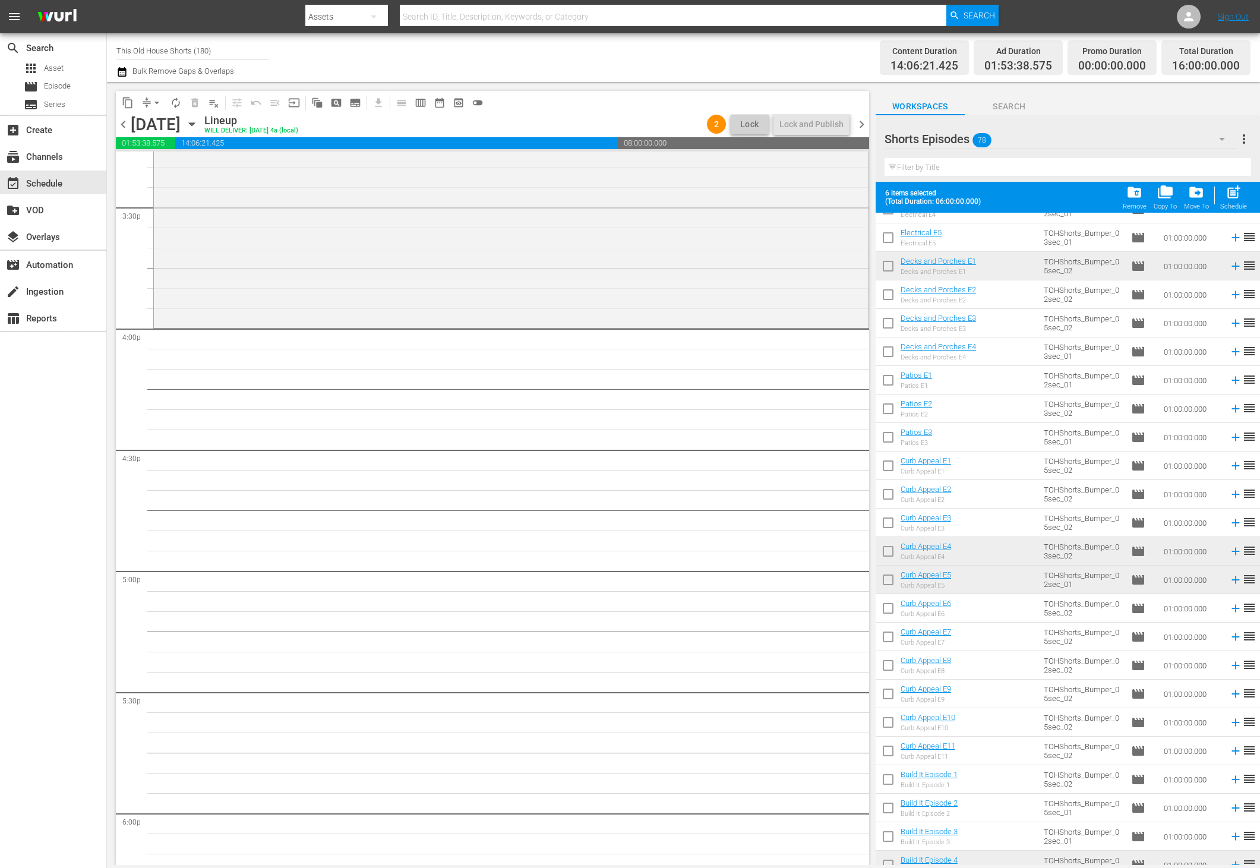
click at [887, 296] on input "checkbox" at bounding box center [887, 296] width 25 height 25
checkbox input "true"
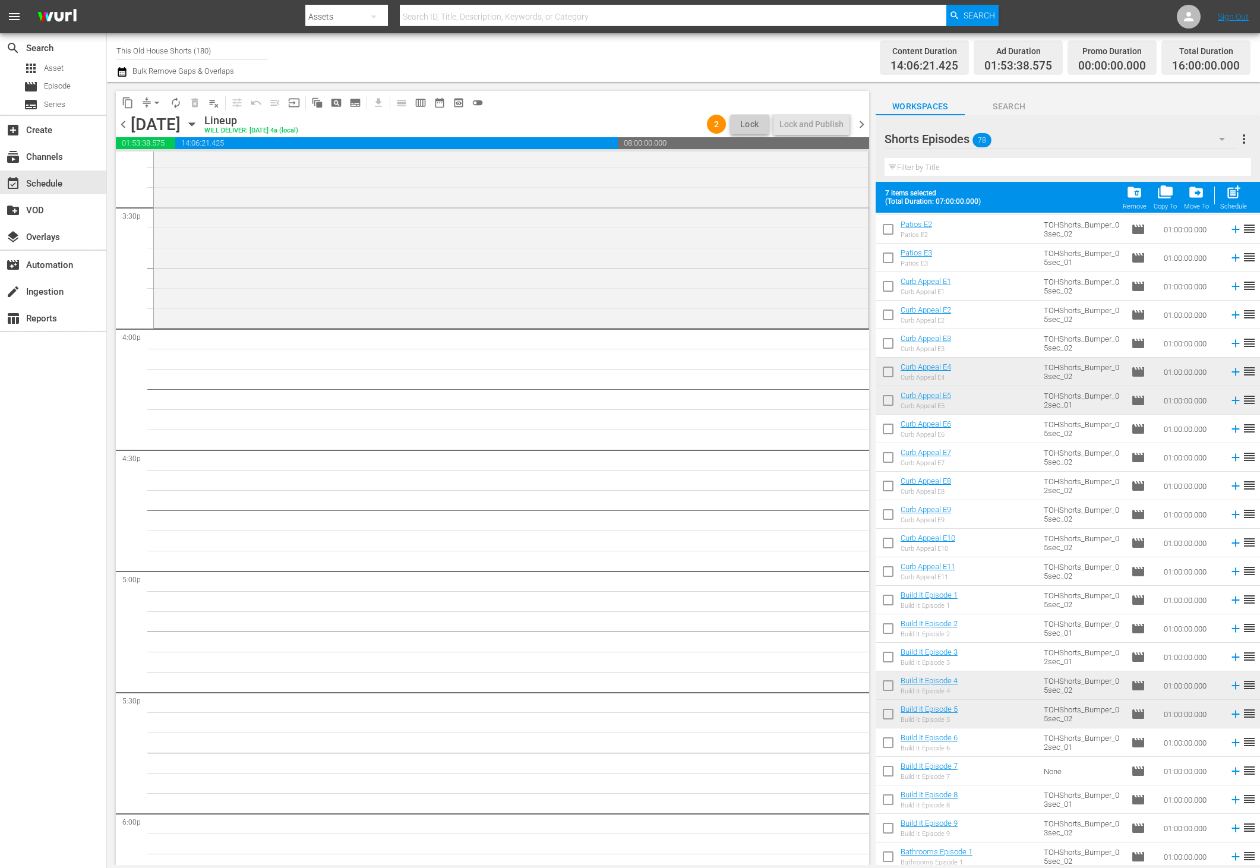
scroll to position [1312, 0]
click at [887, 602] on input "checkbox" at bounding box center [887, 599] width 25 height 25
checkbox input "true"
click at [1234, 194] on span "post_add" at bounding box center [1233, 192] width 16 height 16
checkbox input "false"
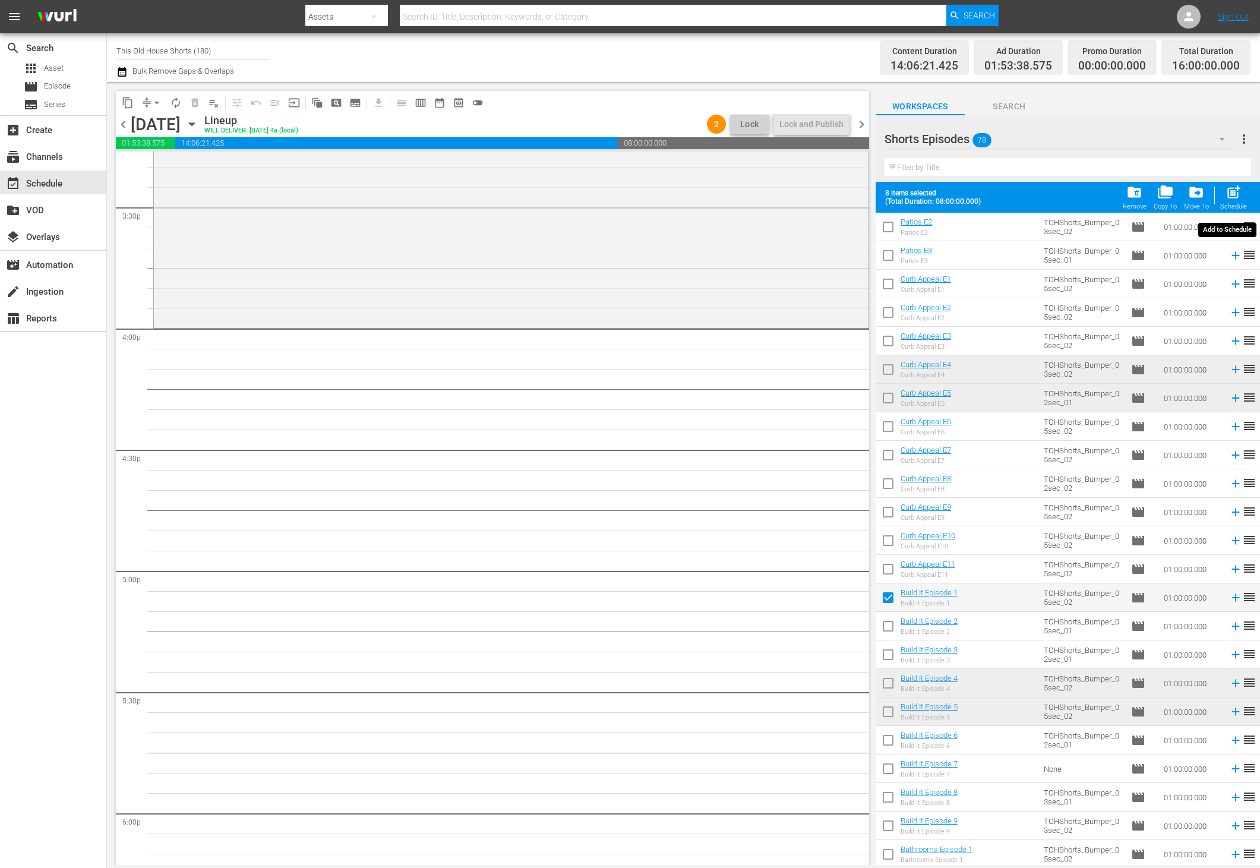
checkbox input "false"
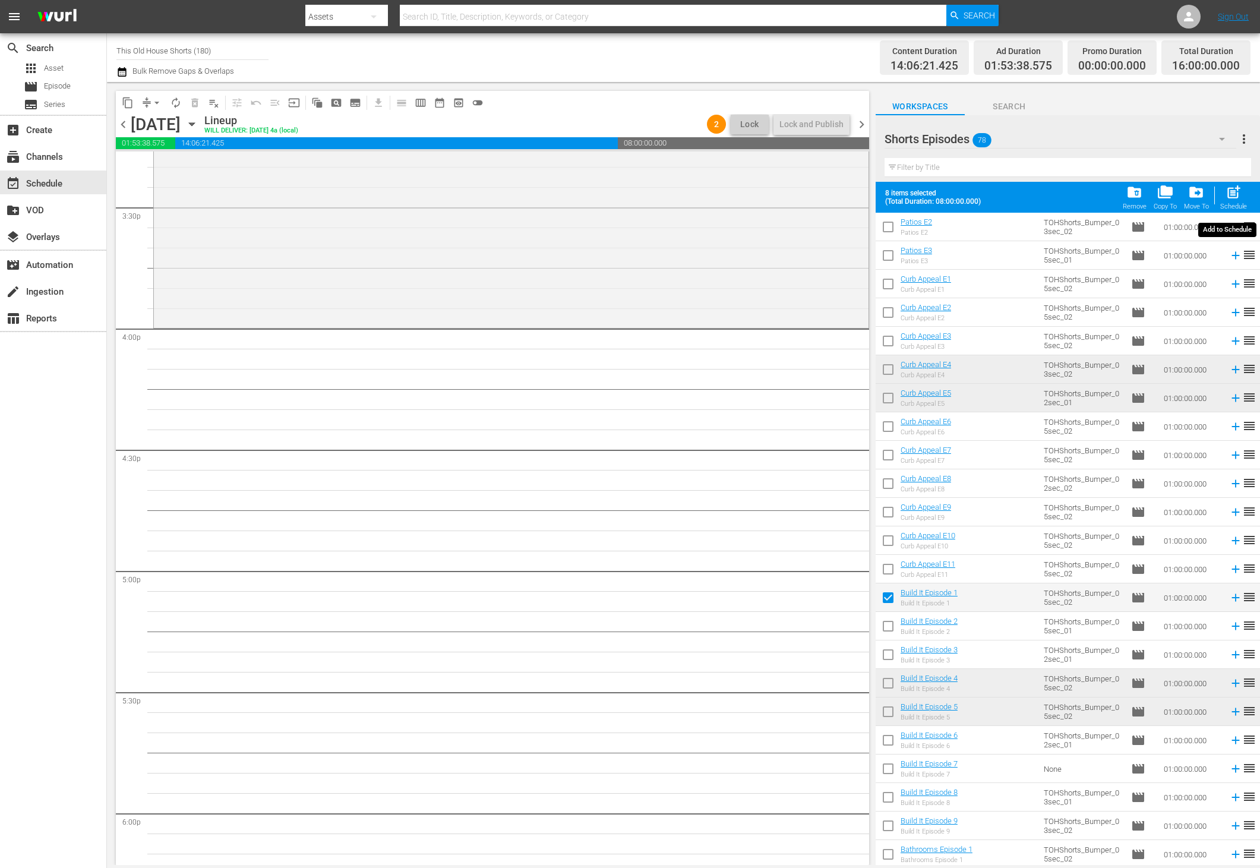
checkbox input "false"
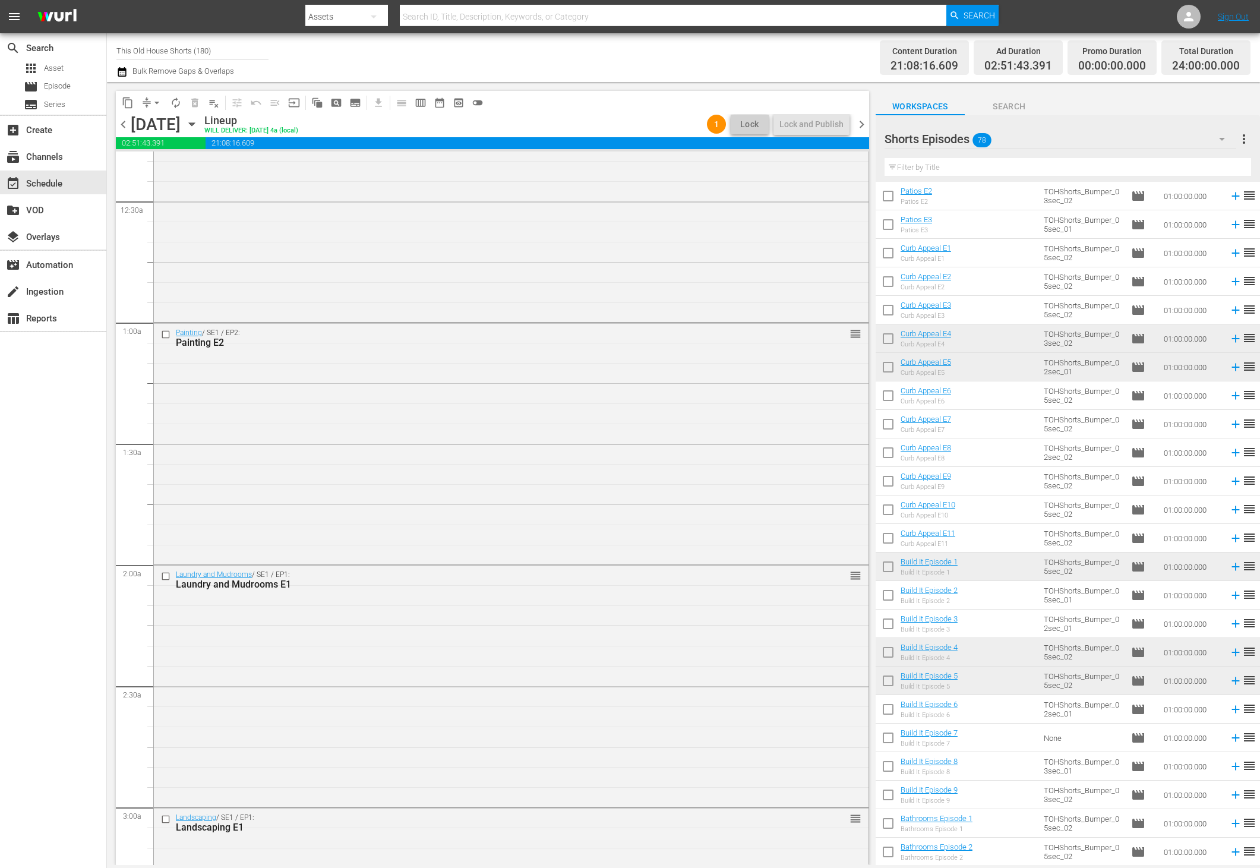
scroll to position [0, 0]
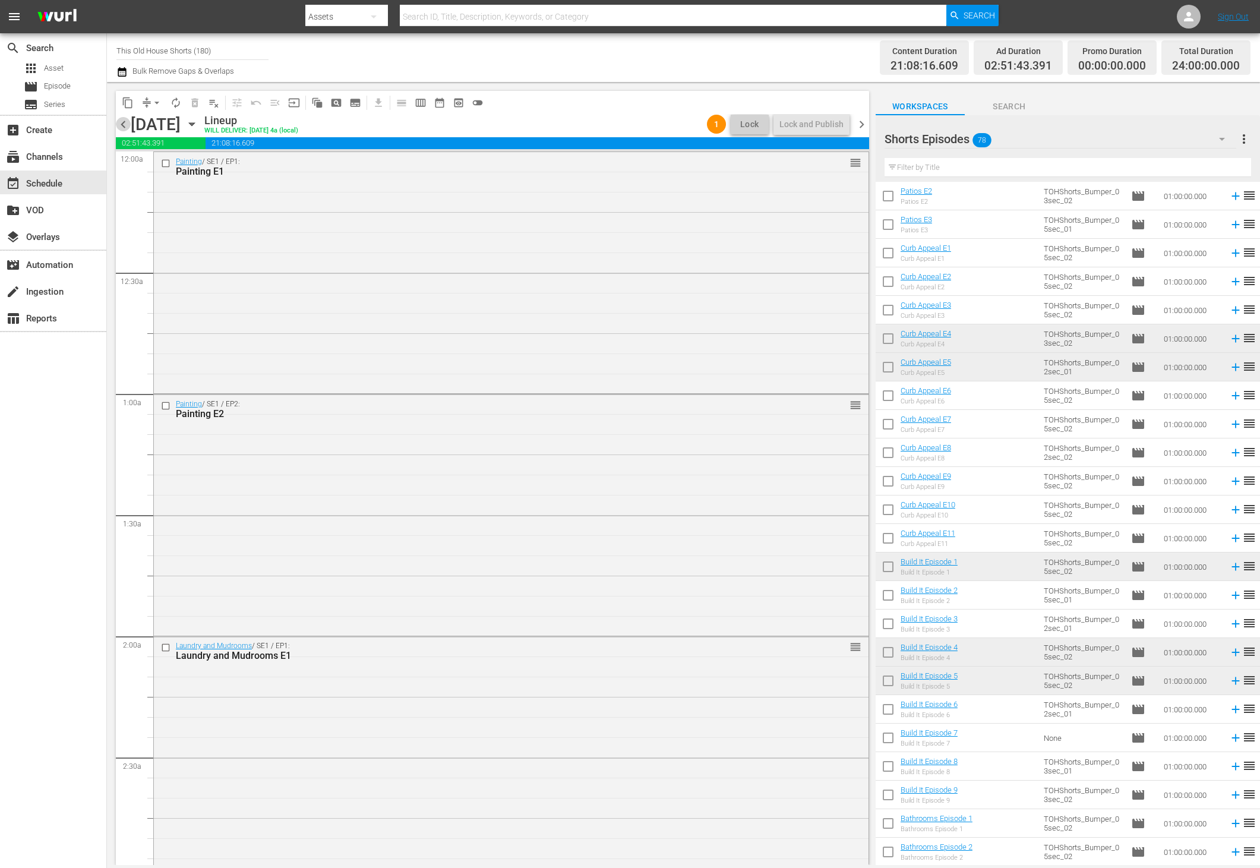
click at [124, 125] on span "chevron_left" at bounding box center [123, 124] width 15 height 15
